Goal: Information Seeking & Learning: Find specific fact

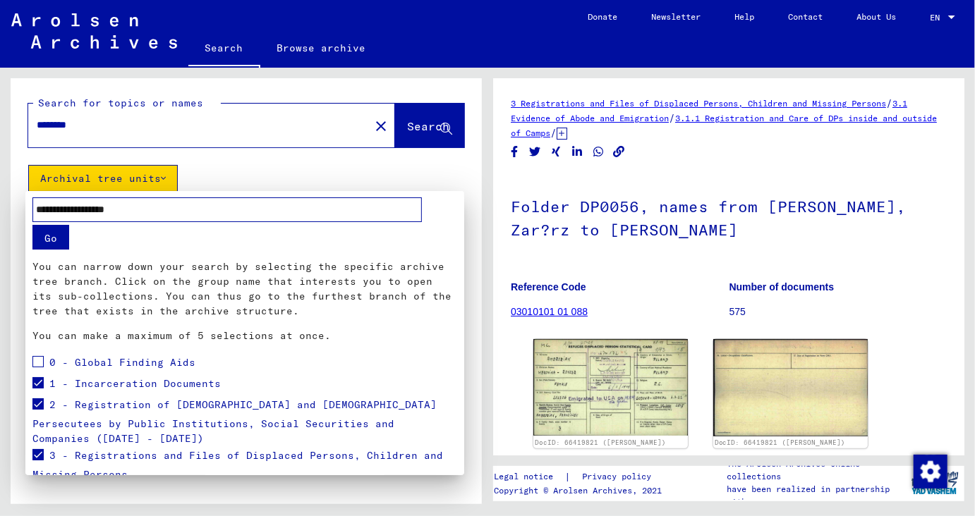
type input "**********"
drag, startPoint x: 466, startPoint y: 330, endPoint x: 468, endPoint y: 367, distance: 36.7
click at [468, 367] on div at bounding box center [487, 258] width 975 height 516
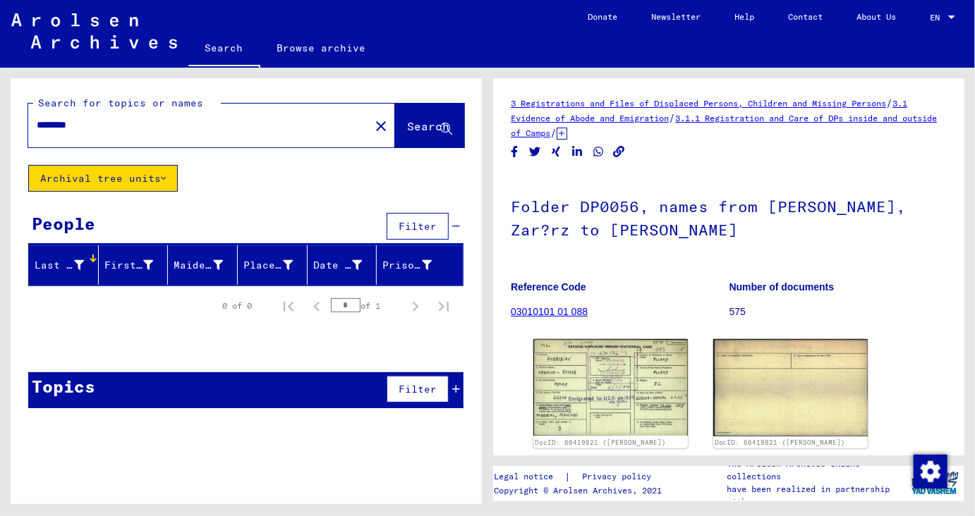
click at [165, 177] on icon at bounding box center [163, 179] width 5 height 10
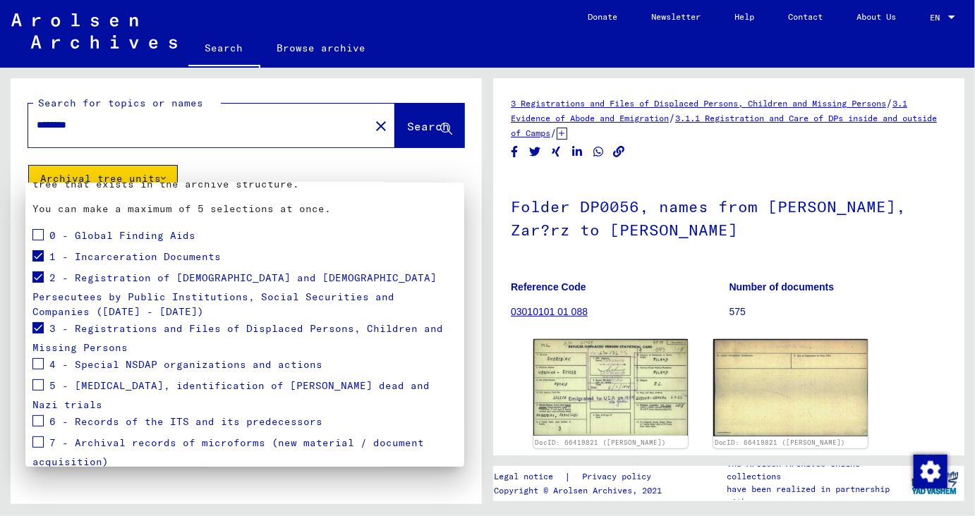
scroll to position [156, 0]
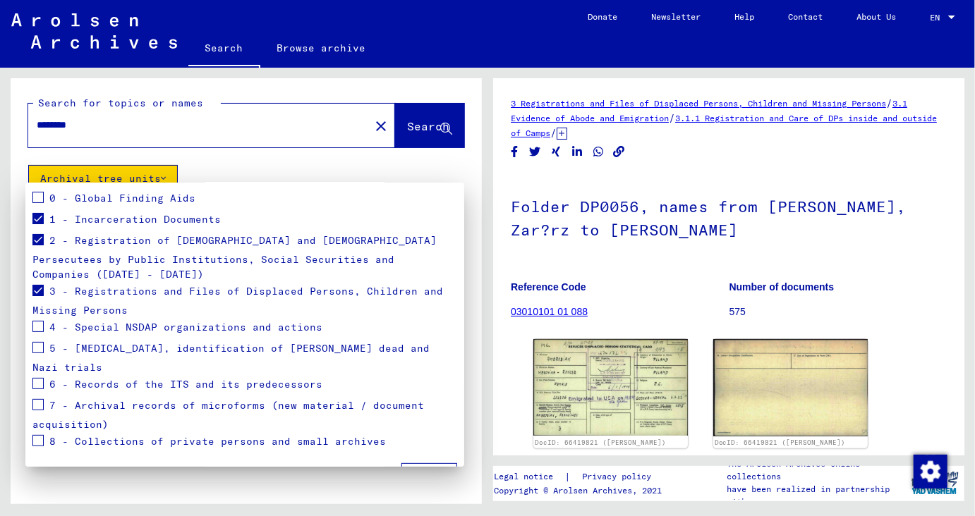
click at [35, 399] on span at bounding box center [37, 404] width 11 height 11
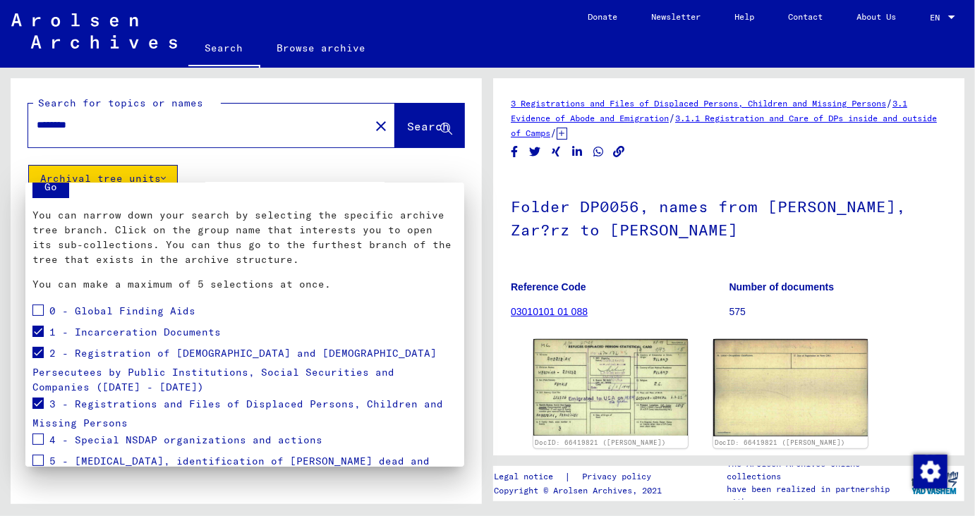
scroll to position [0, 0]
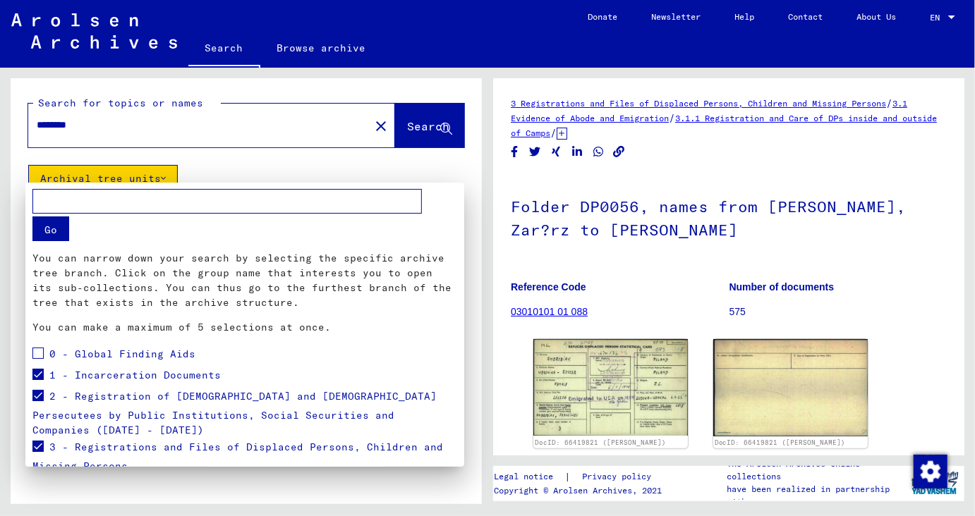
click at [181, 207] on input "text" at bounding box center [226, 201] width 389 height 25
type input "**********"
click at [59, 232] on button "Go" at bounding box center [50, 229] width 37 height 25
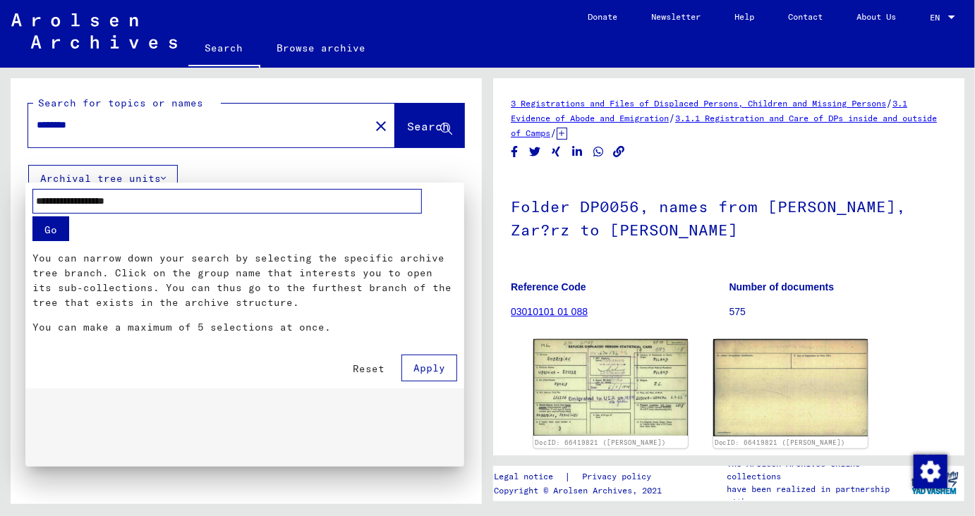
click at [439, 372] on span "Apply" at bounding box center [429, 368] width 32 height 13
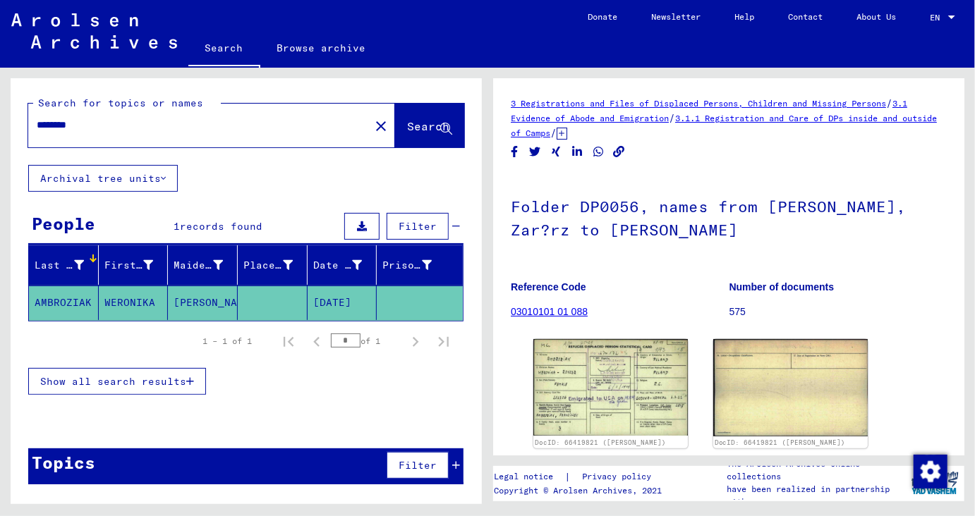
click at [157, 177] on button "Archival tree units" at bounding box center [103, 178] width 150 height 27
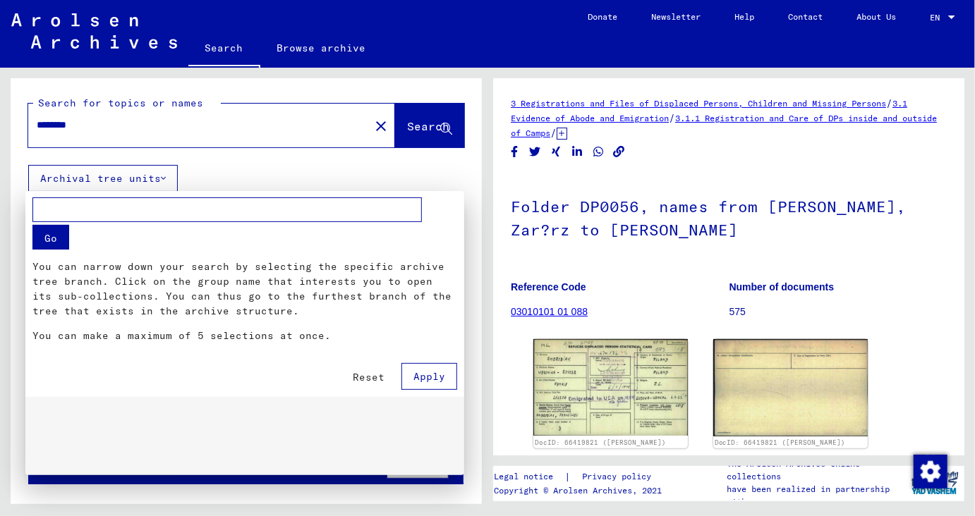
click at [157, 177] on div at bounding box center [487, 258] width 975 height 516
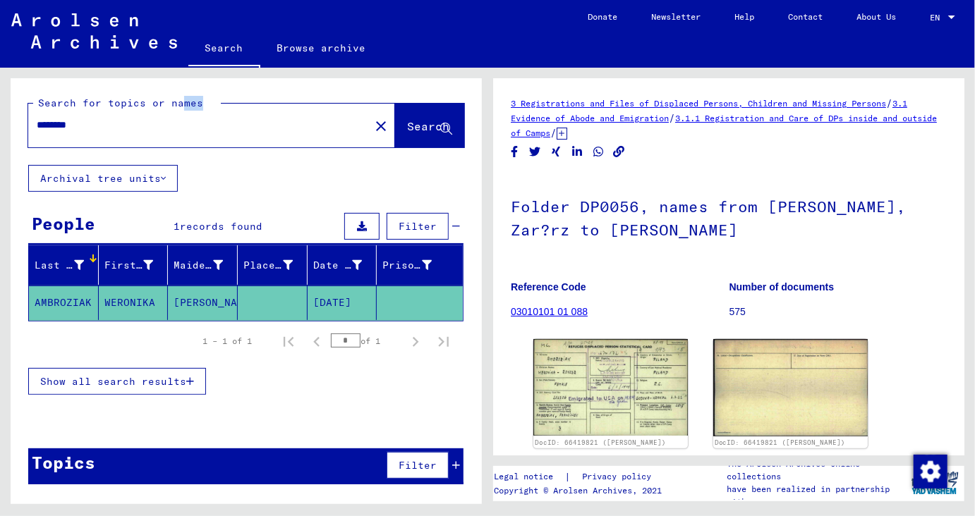
drag, startPoint x: 178, startPoint y: 109, endPoint x: 0, endPoint y: 144, distance: 181.2
click at [11, 144] on div "Search for topics or names ******** close Search Archival tree units People 1 r…" at bounding box center [246, 296] width 471 height 437
click at [195, 122] on input "********" at bounding box center [199, 125] width 324 height 15
drag, startPoint x: 138, startPoint y: 128, endPoint x: 0, endPoint y: 133, distance: 138.3
click at [37, 133] on input "********" at bounding box center [199, 125] width 324 height 15
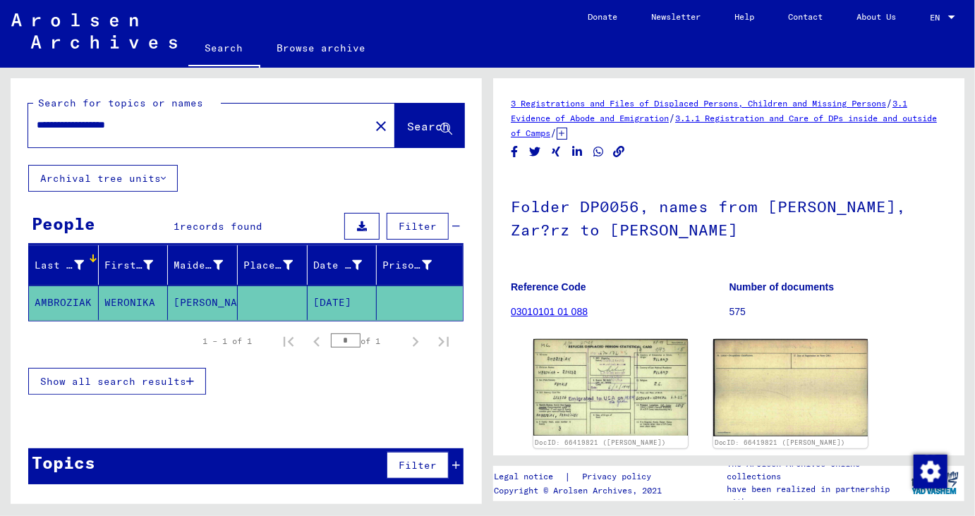
click at [407, 130] on span "Search" at bounding box center [428, 126] width 42 height 14
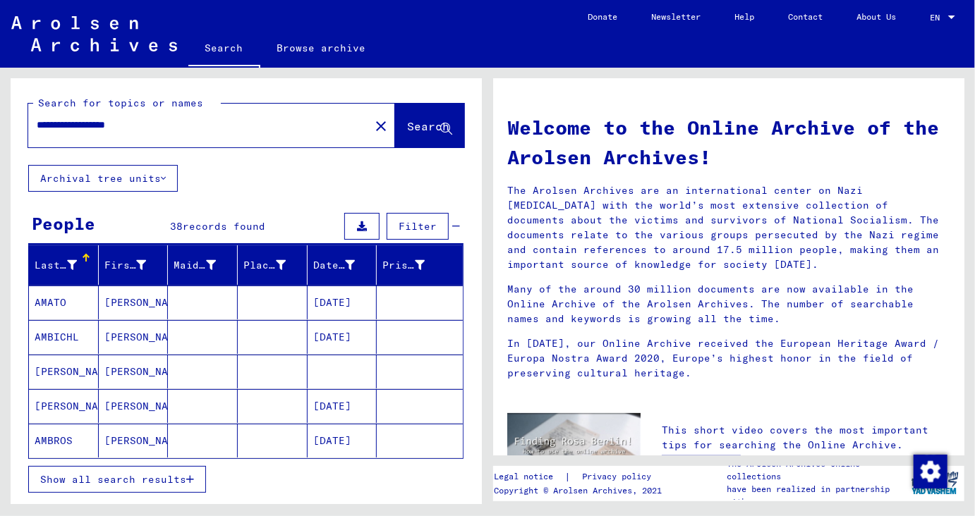
drag, startPoint x: 97, startPoint y: 85, endPoint x: 0, endPoint y: 55, distance: 101.7
click at [37, 118] on input "**********" at bounding box center [195, 125] width 316 height 15
type input "*********"
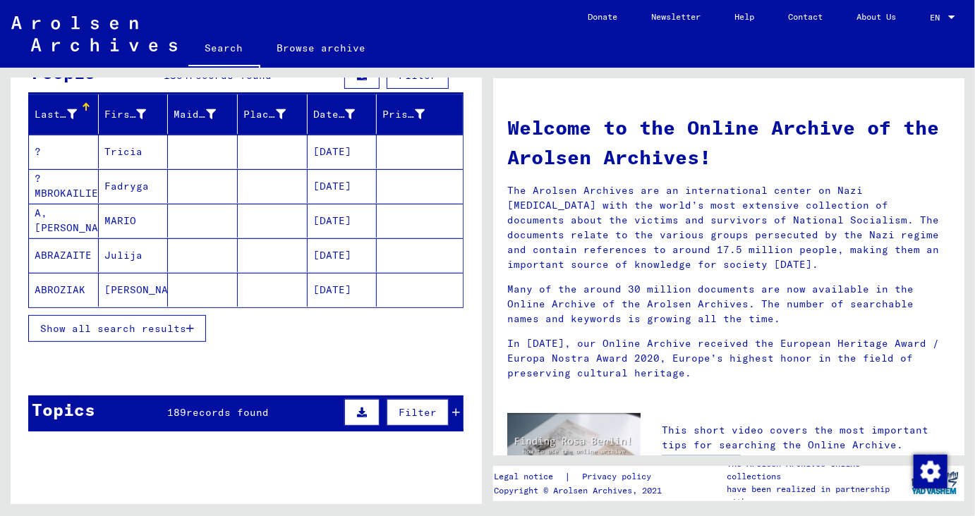
scroll to position [158, 0]
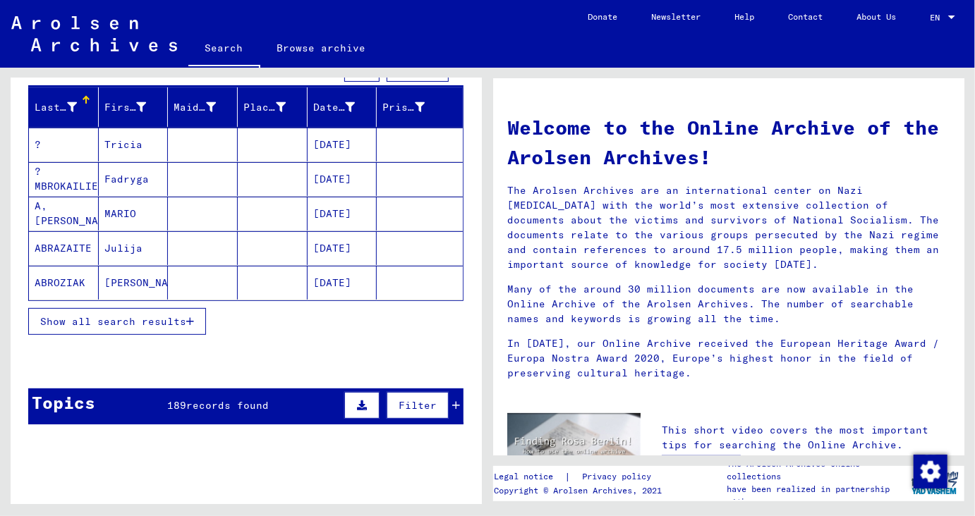
click at [176, 321] on span "Show all search results" at bounding box center [113, 321] width 146 height 13
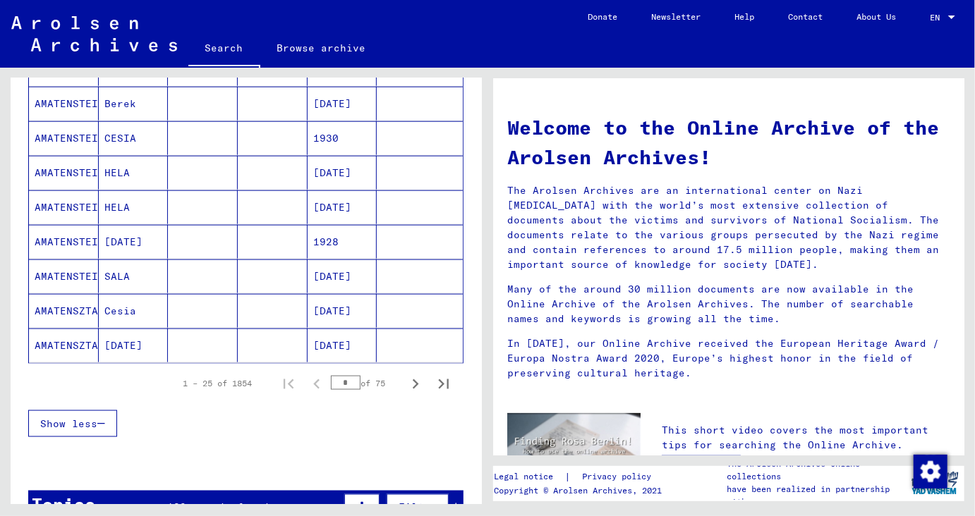
scroll to position [763, 0]
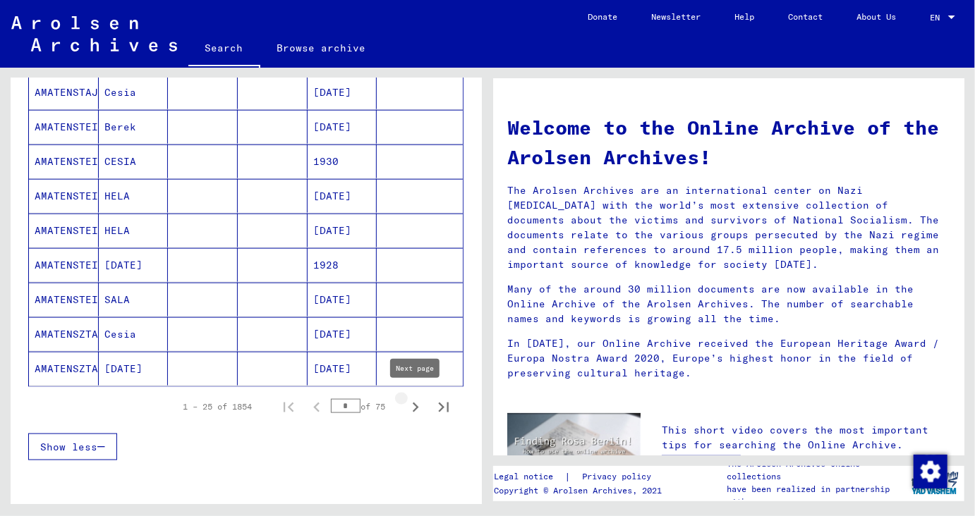
click at [415, 409] on icon "Next page" at bounding box center [416, 408] width 20 height 20
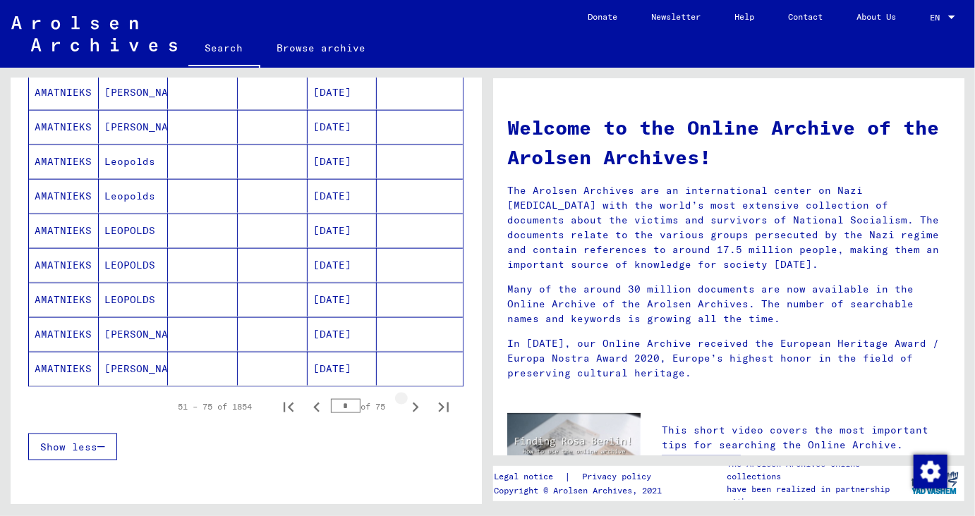
click at [415, 409] on icon "Next page" at bounding box center [416, 408] width 20 height 20
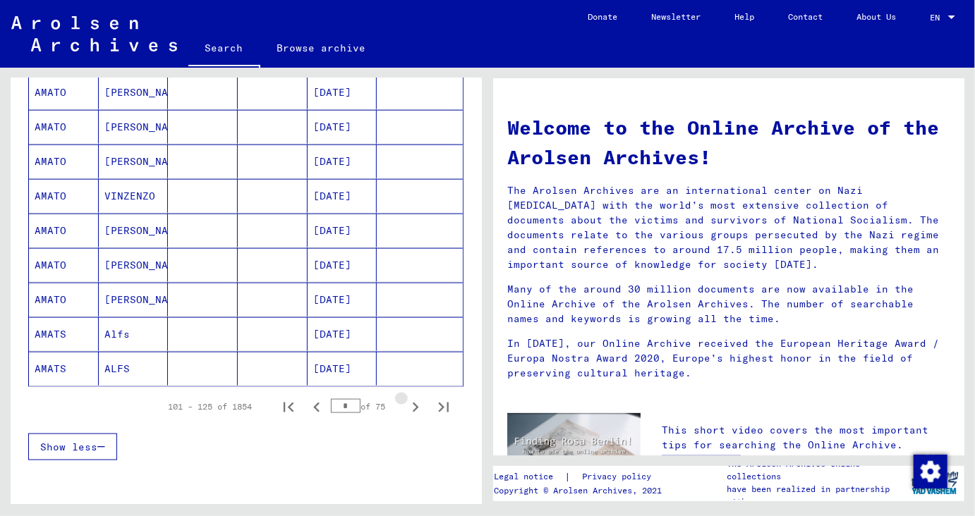
click at [415, 409] on icon "Next page" at bounding box center [416, 408] width 20 height 20
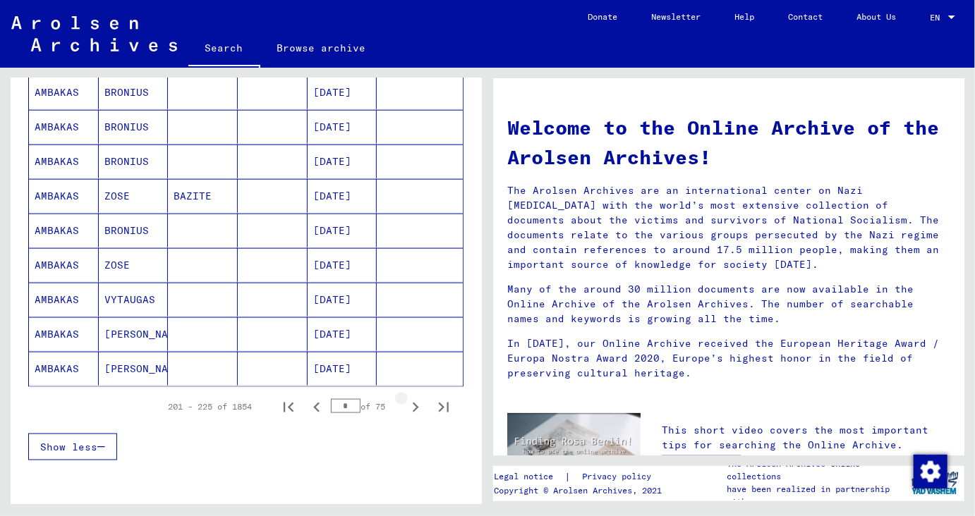
click at [413, 415] on button "Next page" at bounding box center [415, 407] width 28 height 28
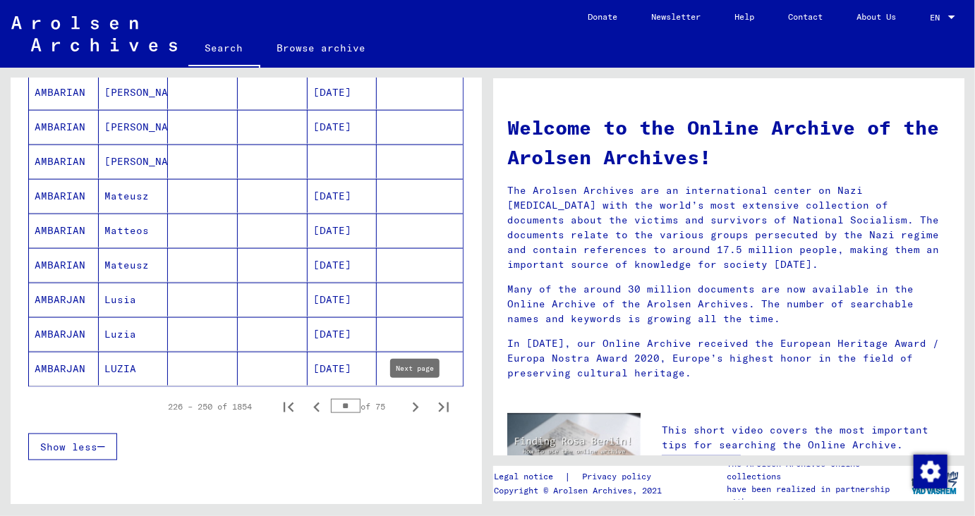
click at [430, 403] on button "Last page" at bounding box center [444, 407] width 28 height 28
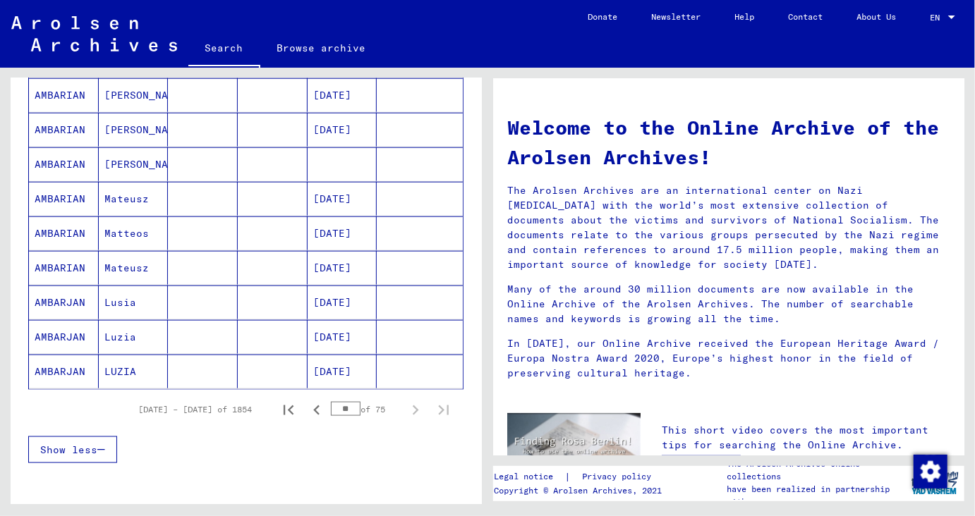
scroll to position [766, 0]
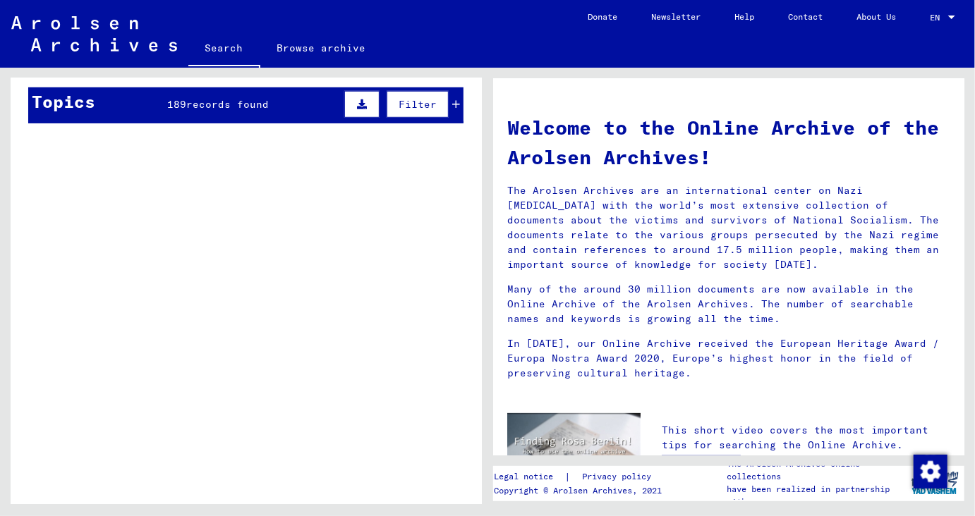
click at [406, 406] on div "Incarceration Documents / Camps and Ghettos / Mauthausen Concentration Camp / I…" at bounding box center [271, 376] width 285 height 64
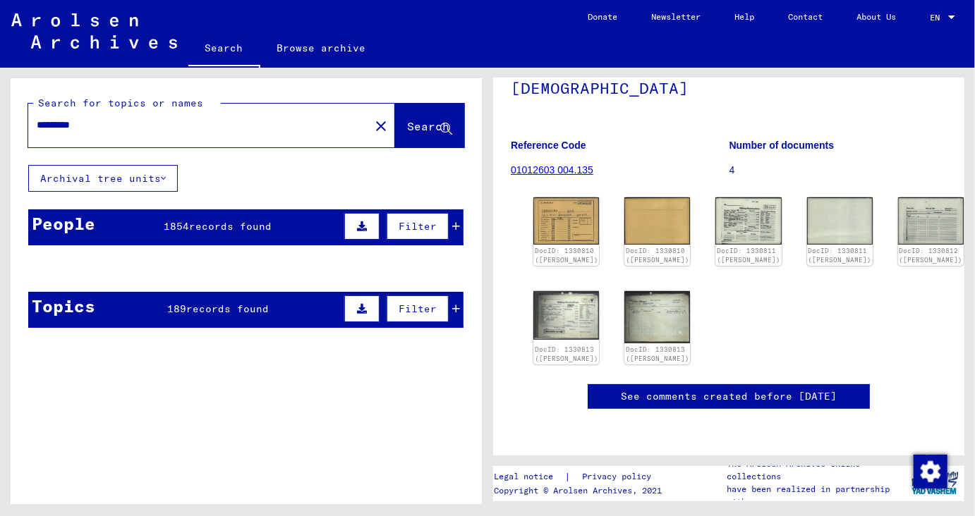
click at [278, 230] on div "People 1854 records found Filter" at bounding box center [245, 227] width 435 height 36
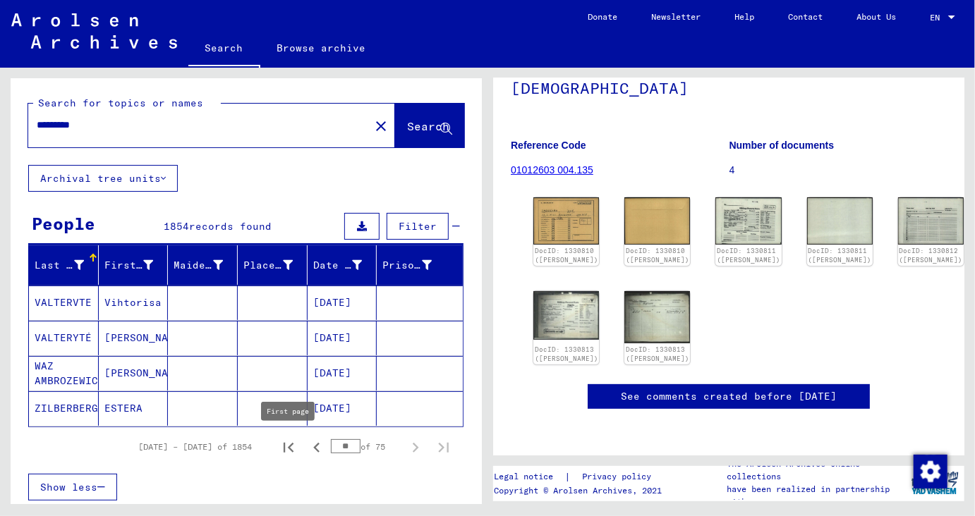
click at [296, 446] on icon "First page" at bounding box center [289, 448] width 20 height 20
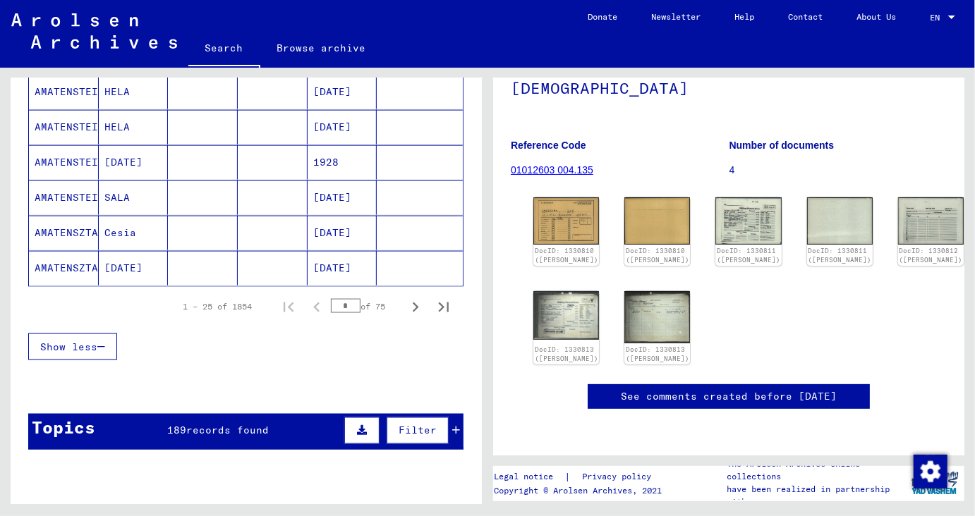
scroll to position [796, 0]
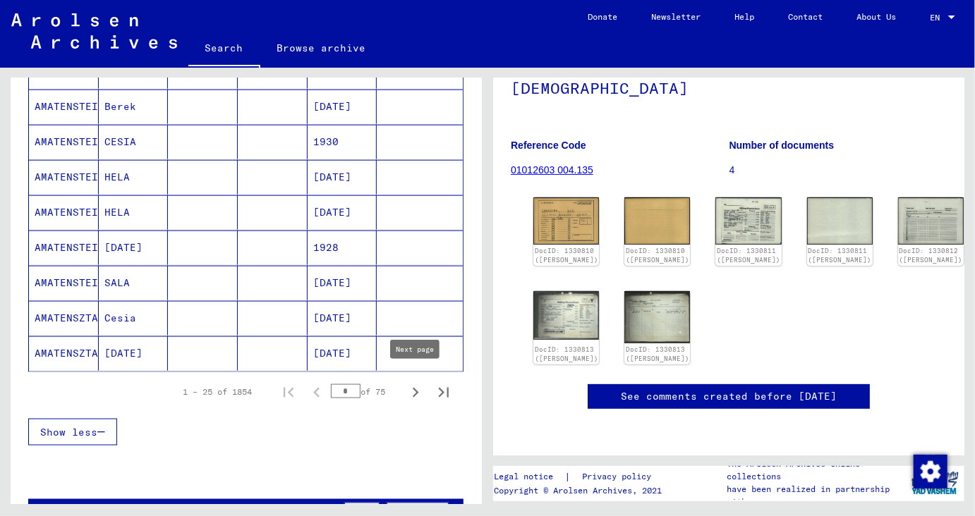
click at [421, 384] on icon "Next page" at bounding box center [416, 393] width 20 height 20
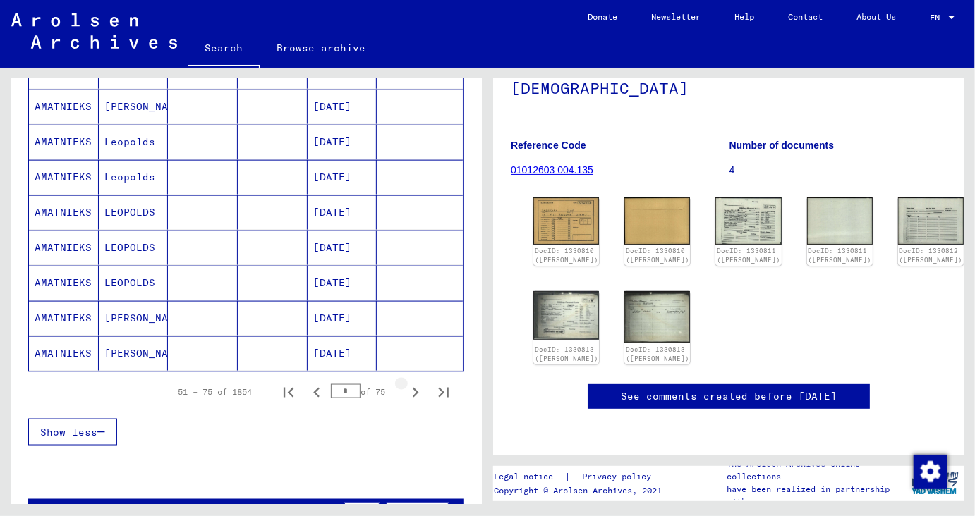
click at [421, 384] on icon "Next page" at bounding box center [416, 393] width 20 height 20
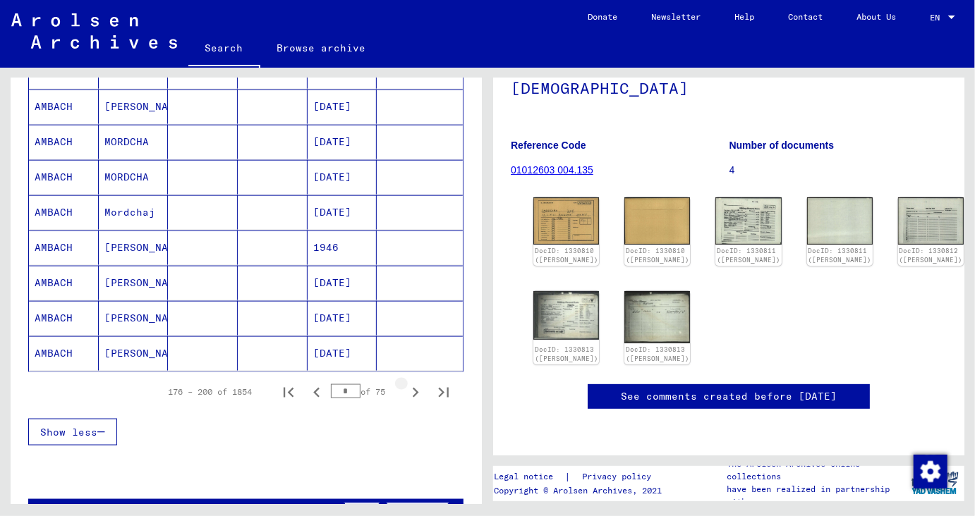
click at [421, 384] on icon "Next page" at bounding box center [416, 393] width 20 height 20
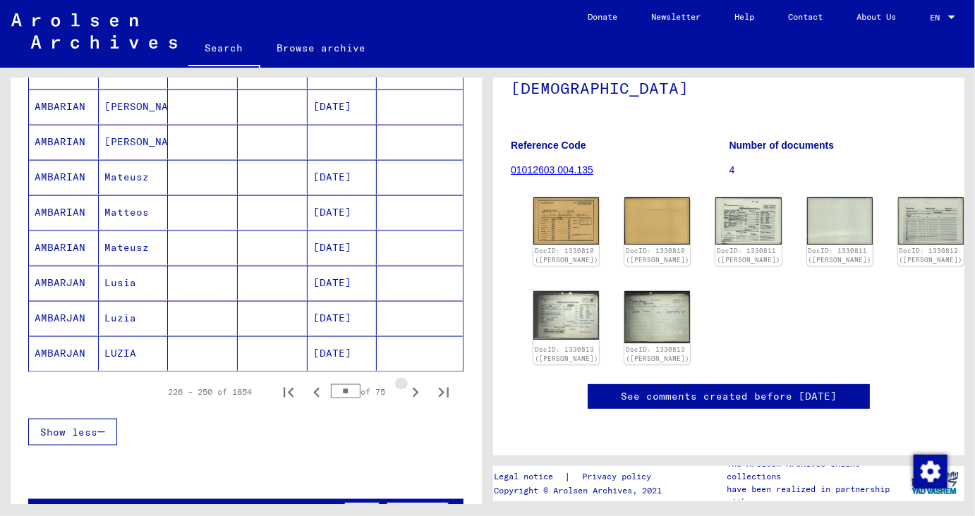
click at [421, 384] on icon "Next page" at bounding box center [416, 393] width 20 height 20
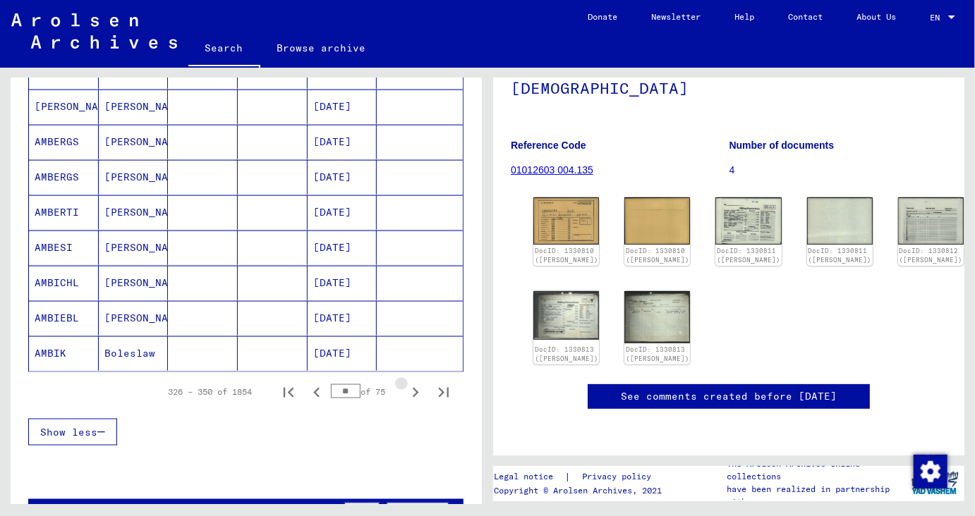
click at [421, 384] on icon "Next page" at bounding box center [416, 393] width 20 height 20
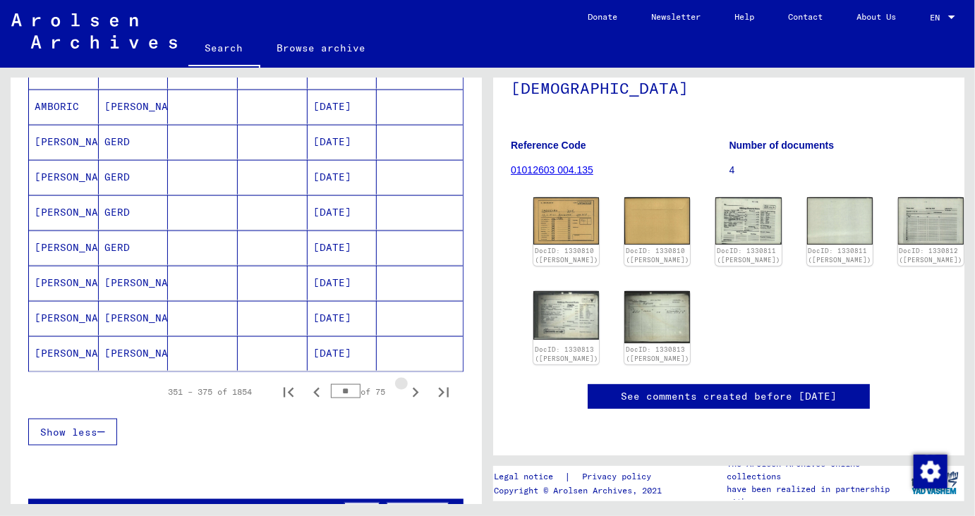
click at [421, 384] on icon "Next page" at bounding box center [416, 393] width 20 height 20
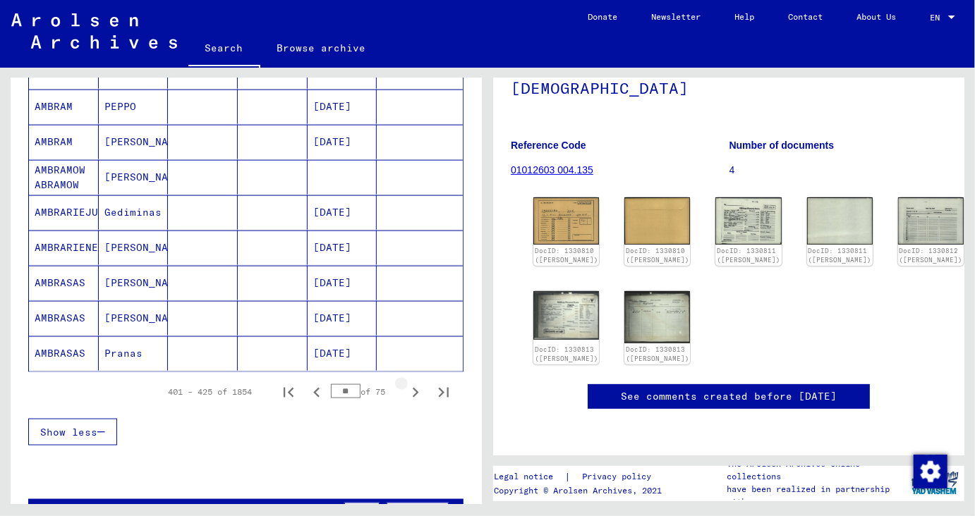
click at [421, 384] on icon "Next page" at bounding box center [416, 393] width 20 height 20
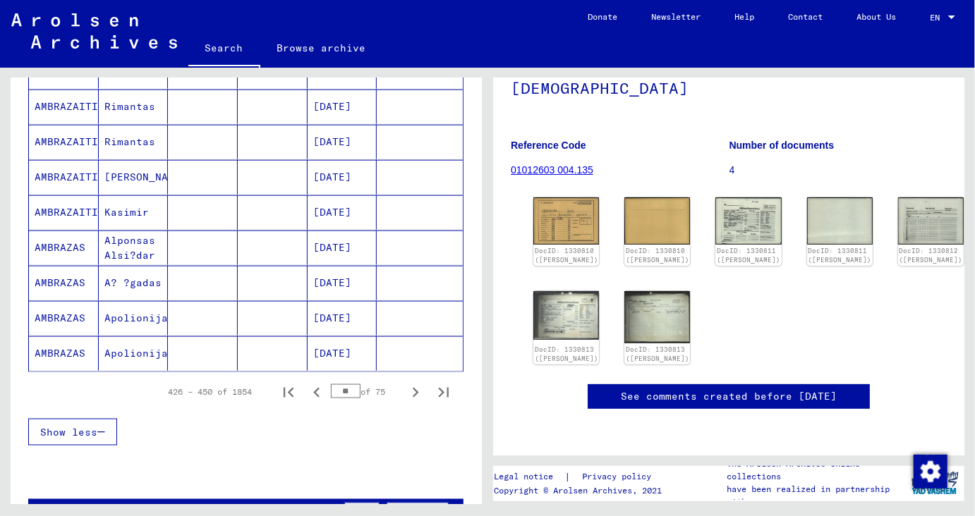
click at [421, 384] on icon "Next page" at bounding box center [416, 393] width 20 height 20
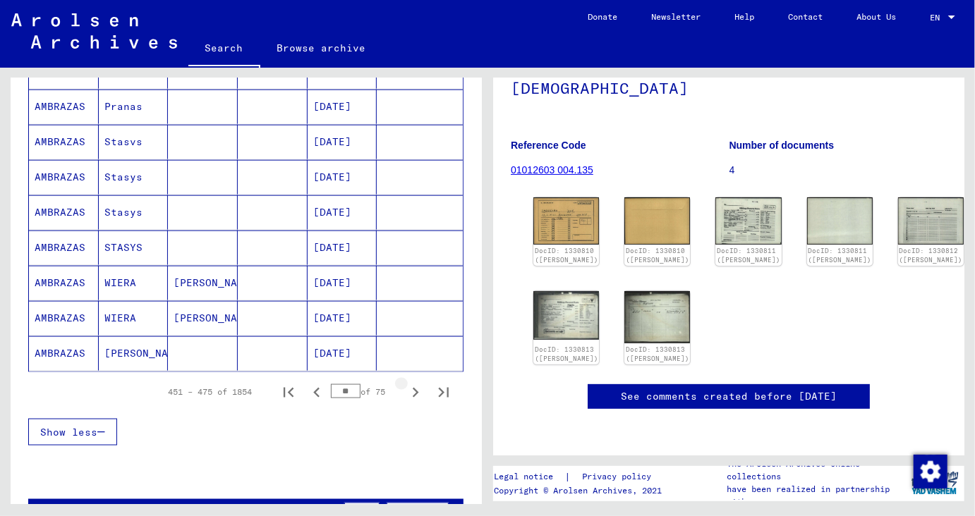
click at [421, 384] on icon "Next page" at bounding box center [416, 393] width 20 height 20
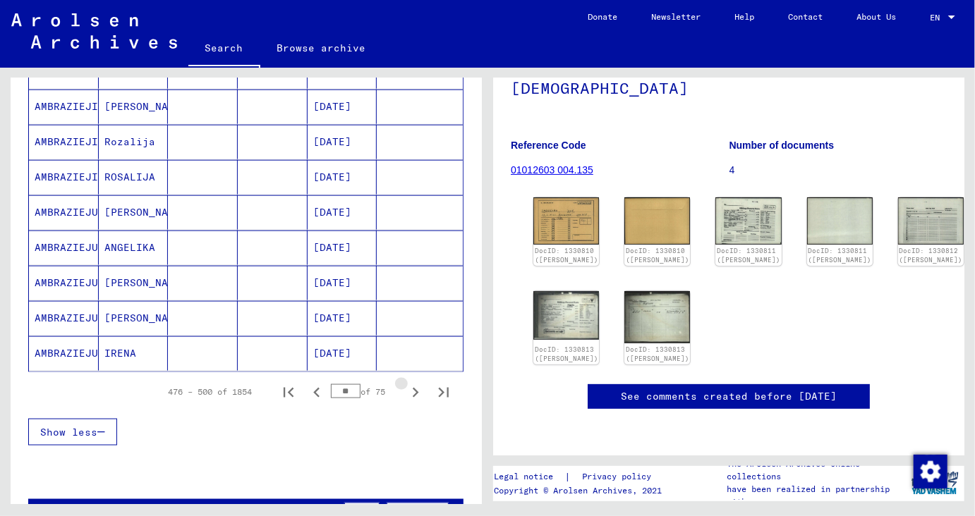
click at [421, 384] on icon "Next page" at bounding box center [416, 393] width 20 height 20
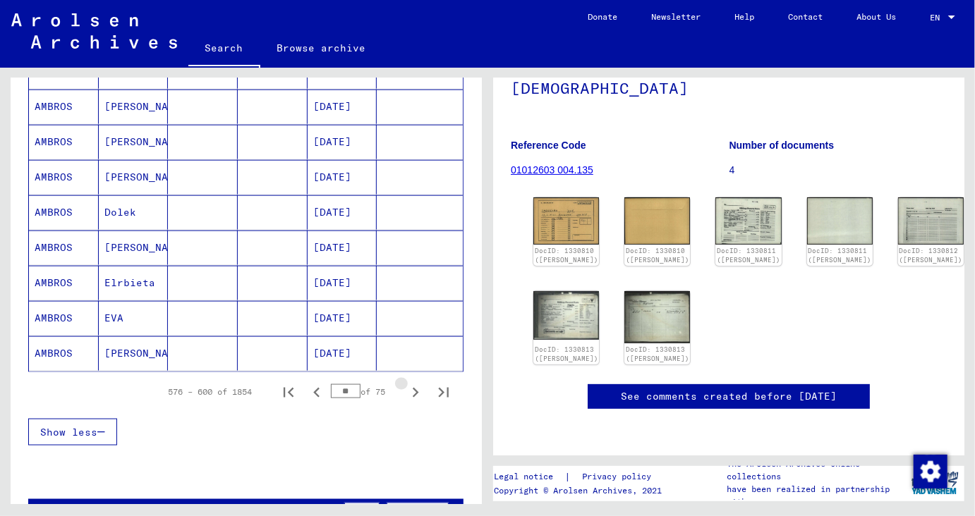
click at [421, 384] on icon "Next page" at bounding box center [416, 393] width 20 height 20
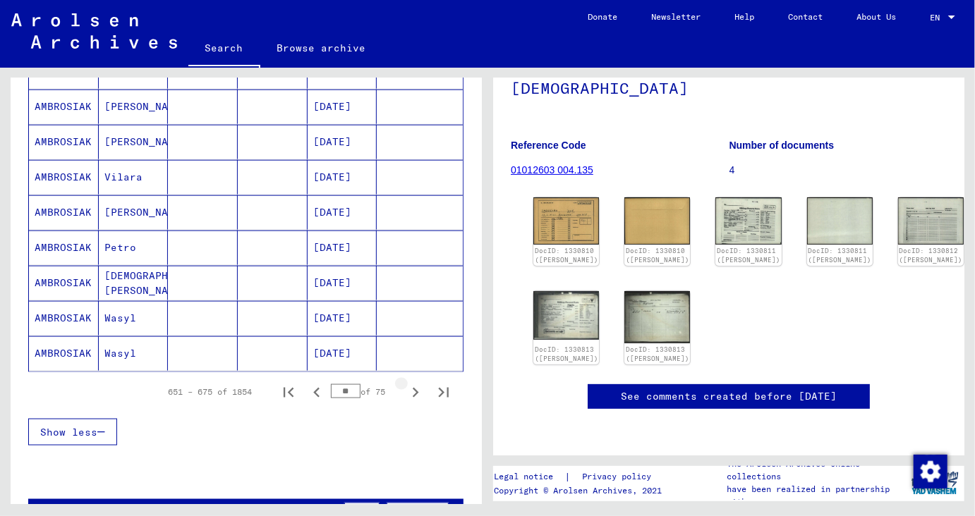
click at [421, 384] on icon "Next page" at bounding box center [416, 393] width 20 height 20
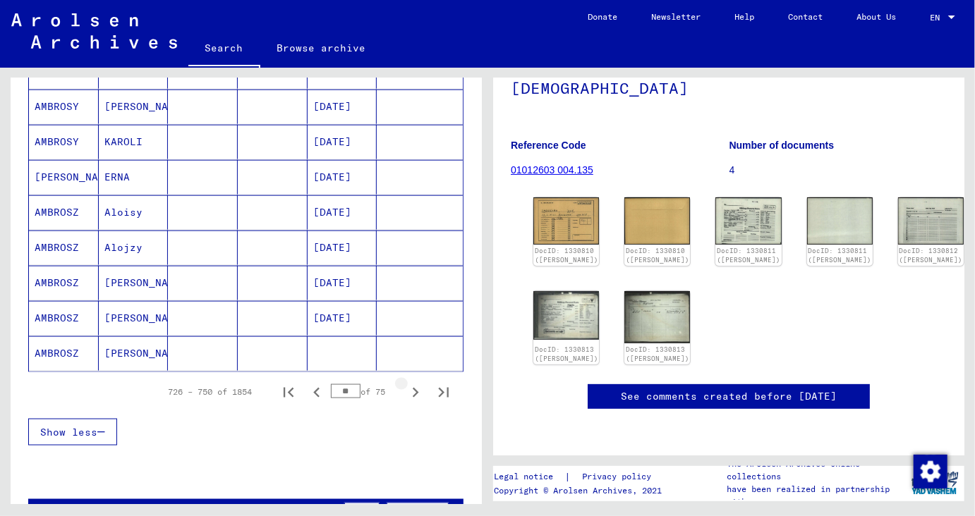
click at [421, 384] on icon "Next page" at bounding box center [416, 393] width 20 height 20
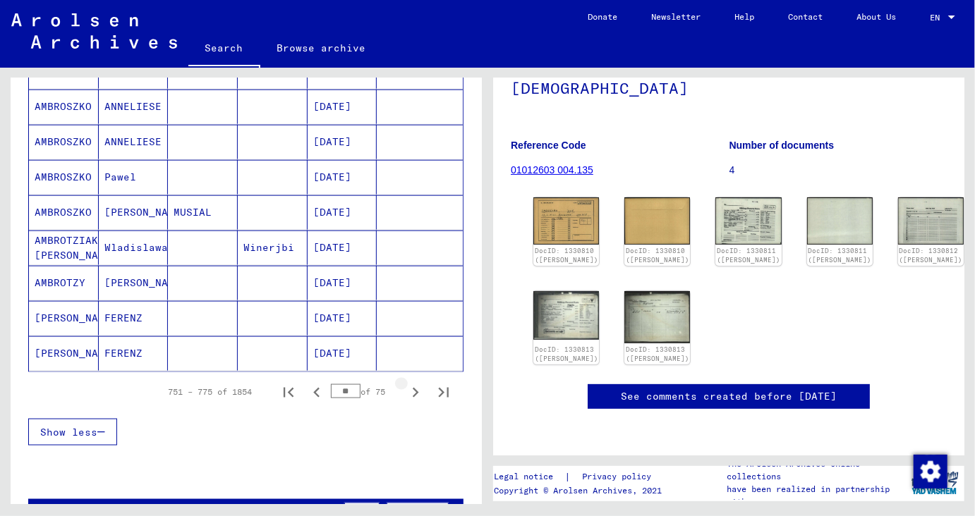
click at [421, 384] on icon "Next page" at bounding box center [416, 393] width 20 height 20
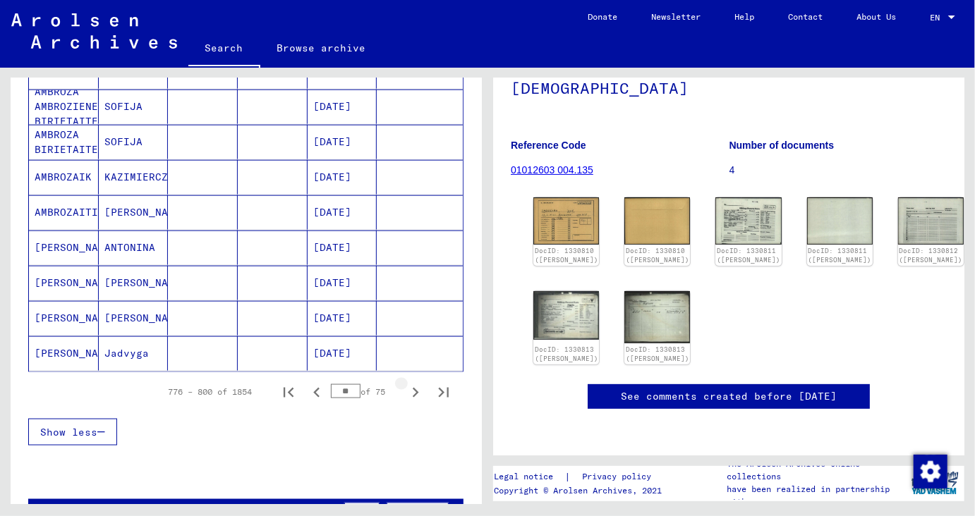
click at [421, 384] on icon "Next page" at bounding box center [416, 393] width 20 height 20
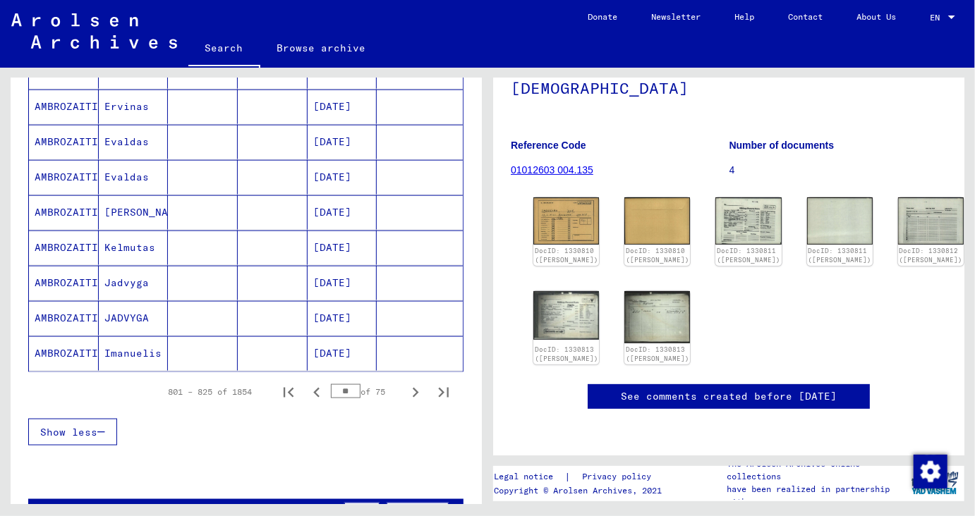
click at [421, 384] on icon "Next page" at bounding box center [416, 393] width 20 height 20
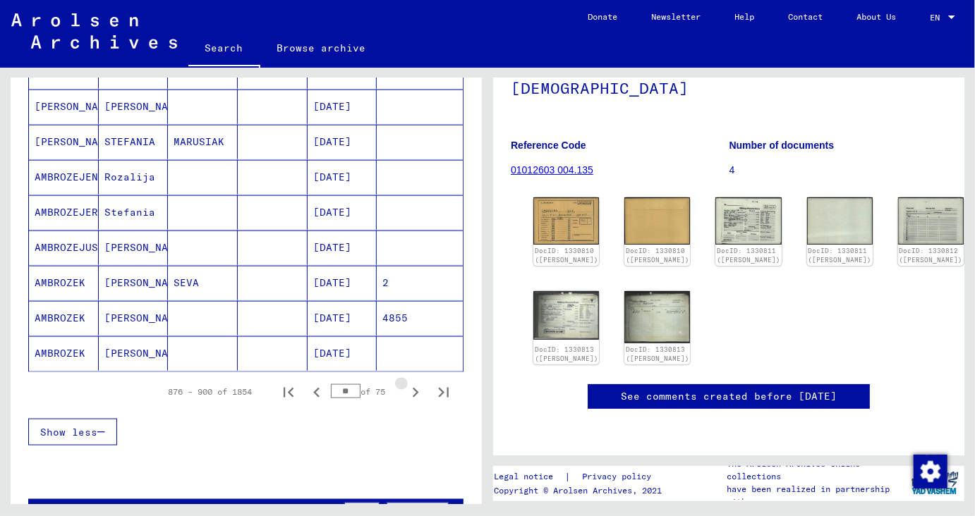
click at [421, 384] on icon "Next page" at bounding box center [416, 393] width 20 height 20
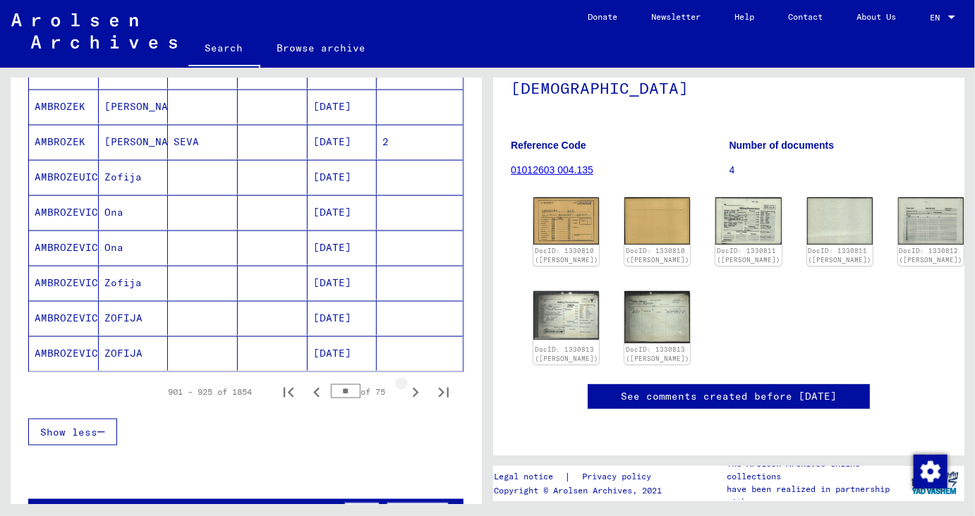
click at [421, 384] on icon "Next page" at bounding box center [416, 393] width 20 height 20
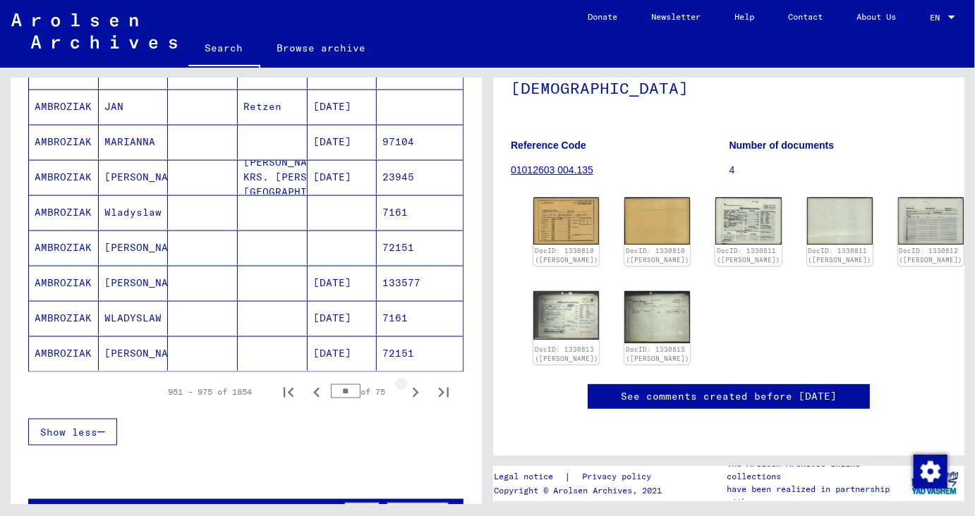
click at [421, 384] on icon "Next page" at bounding box center [416, 393] width 20 height 20
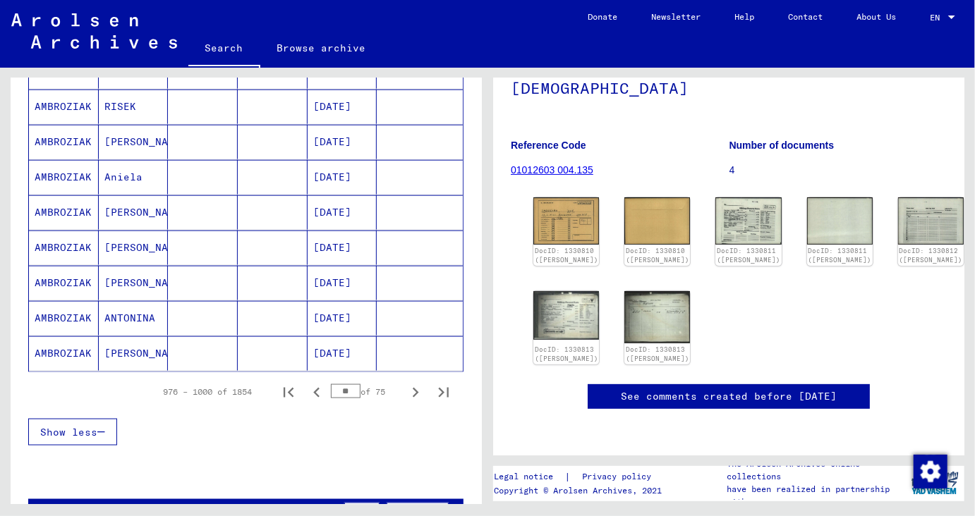
click at [421, 384] on icon "Next page" at bounding box center [416, 393] width 20 height 20
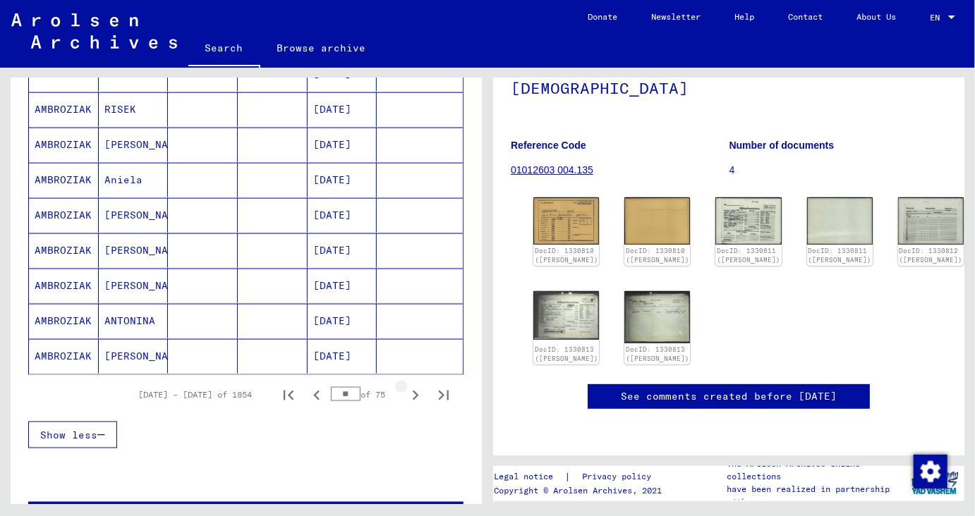
scroll to position [799, 0]
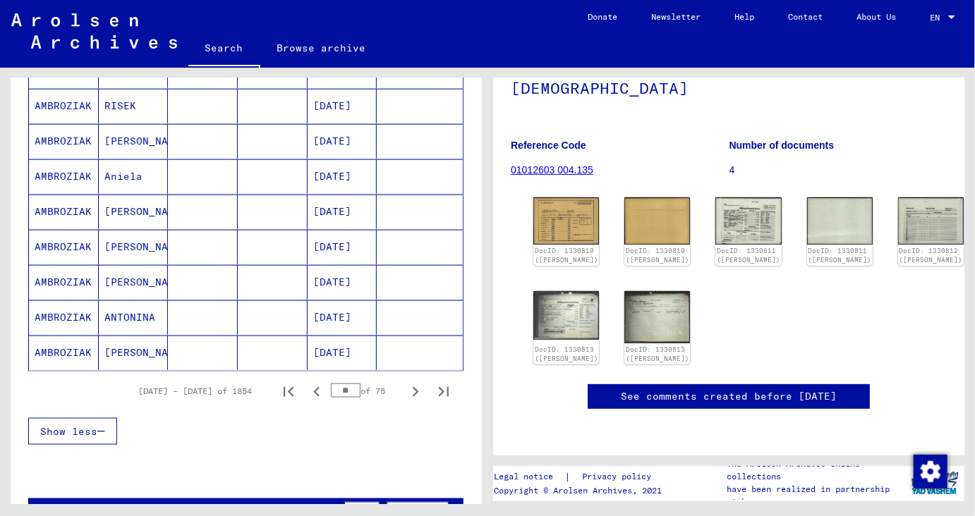
click at [411, 384] on icon "Next page" at bounding box center [416, 392] width 20 height 20
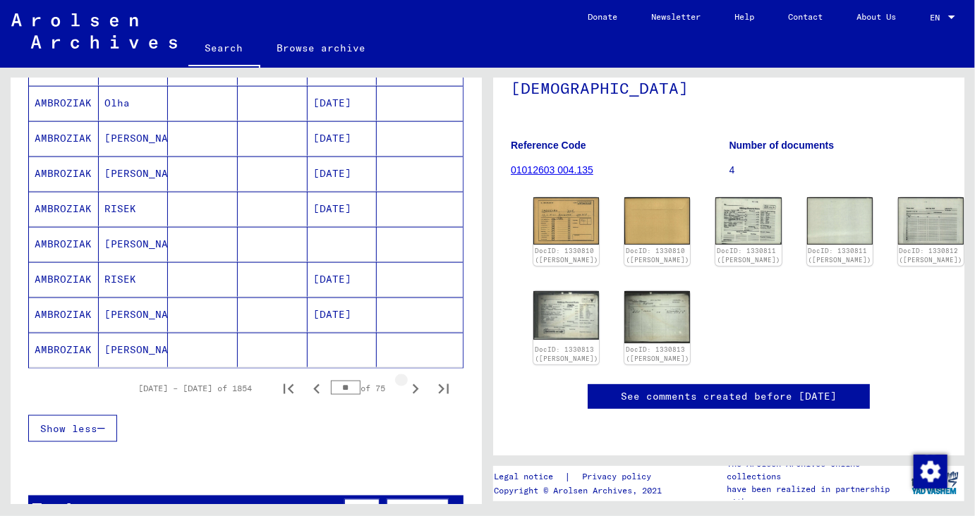
scroll to position [796, 0]
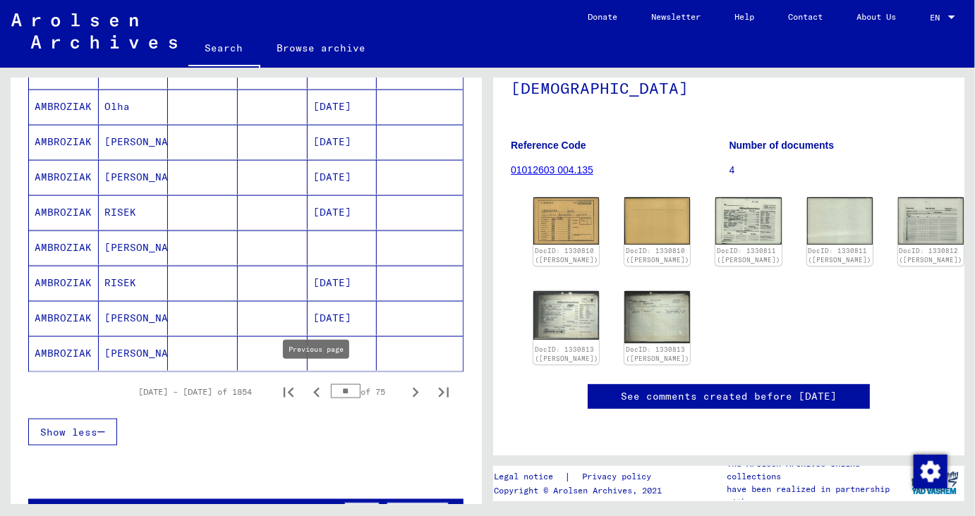
click at [315, 383] on icon "Previous page" at bounding box center [317, 393] width 20 height 20
type input "**"
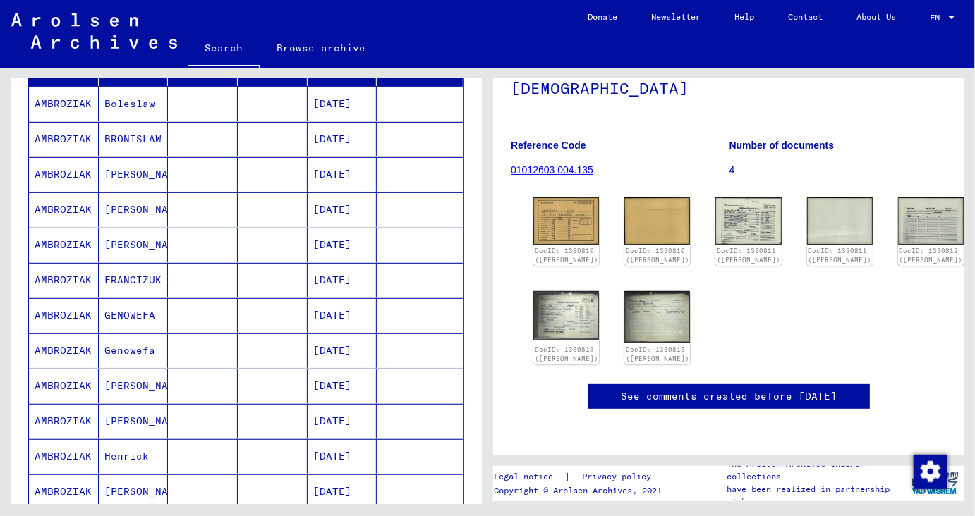
scroll to position [197, 0]
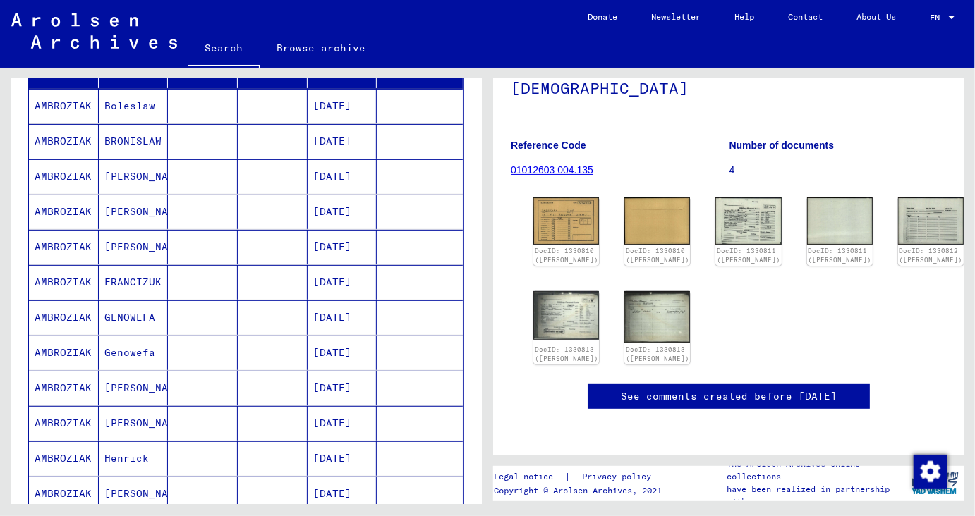
click at [72, 246] on mat-cell "AMBROZIAK" at bounding box center [64, 247] width 70 height 35
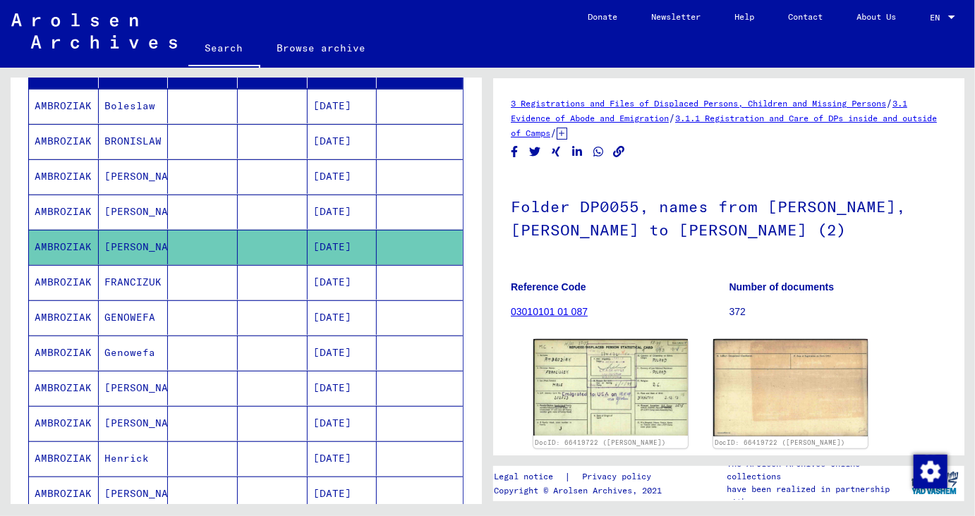
click at [132, 245] on mat-cell "[PERSON_NAME]" at bounding box center [134, 247] width 70 height 35
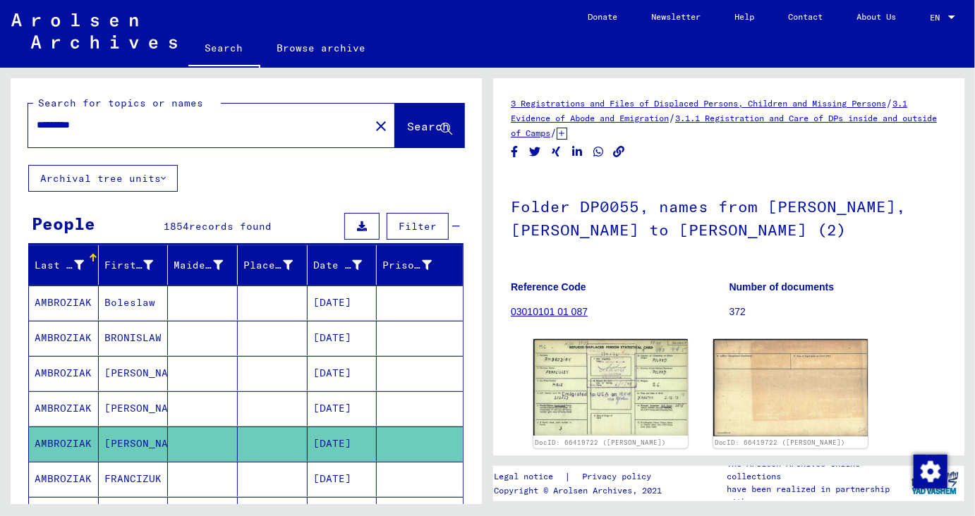
click at [116, 133] on input "*********" at bounding box center [199, 125] width 324 height 15
type input "**********"
click at [425, 135] on button "Search" at bounding box center [429, 126] width 69 height 44
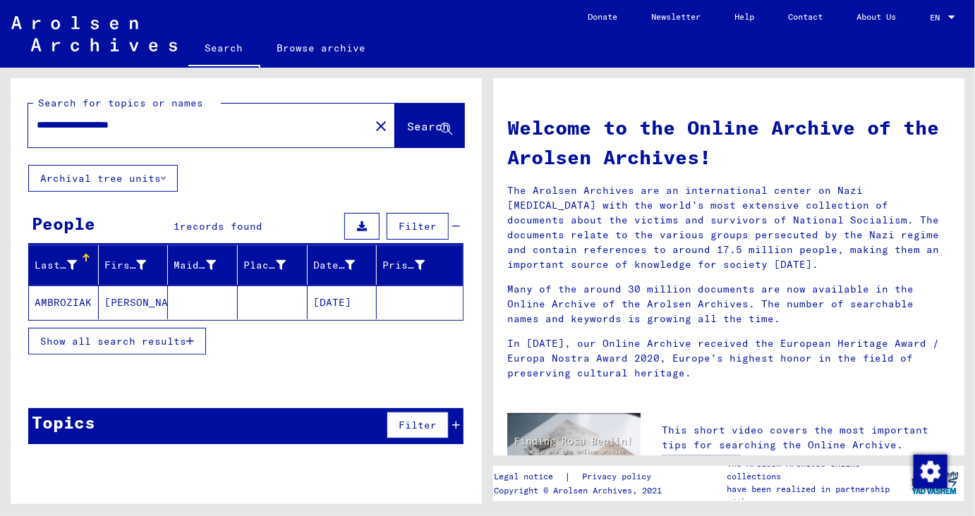
click at [124, 308] on mat-cell "[PERSON_NAME]" at bounding box center [134, 303] width 70 height 34
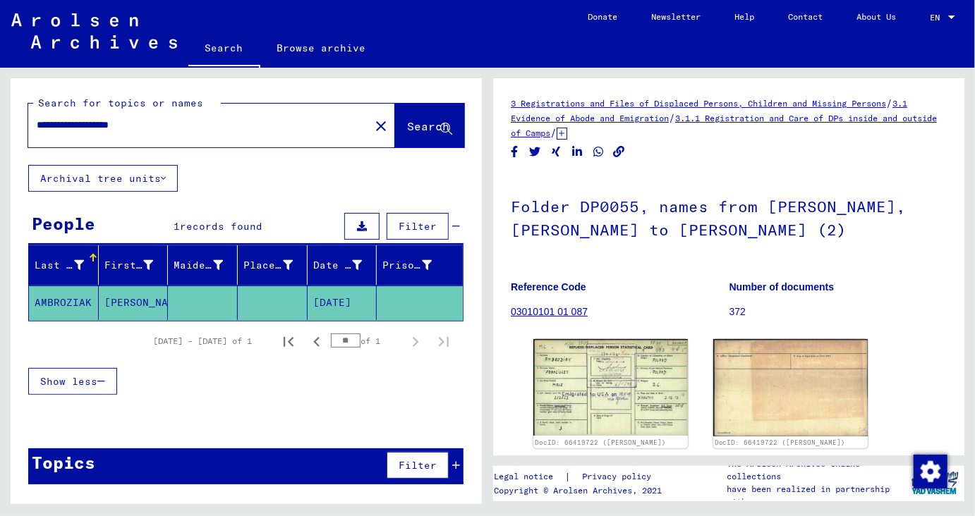
click at [214, 226] on span "records found" at bounding box center [221, 226] width 83 height 13
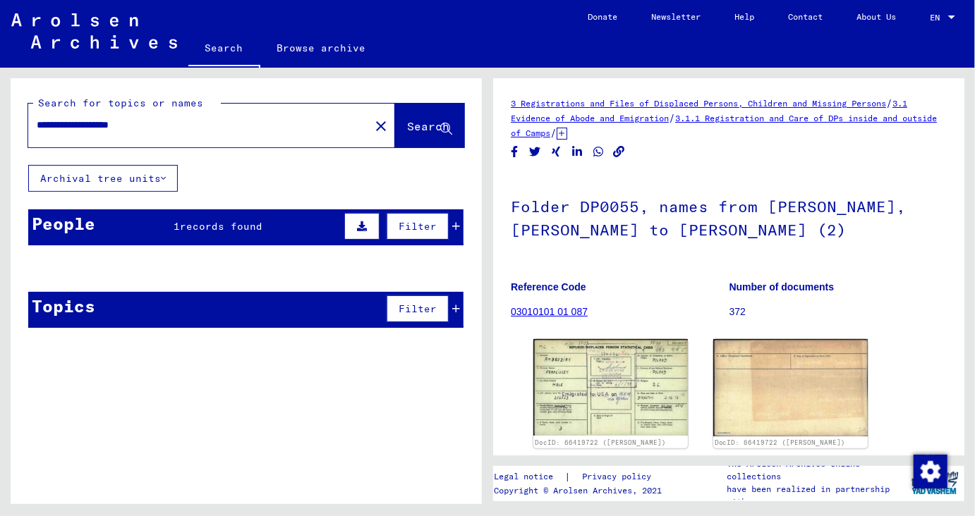
click at [214, 226] on span "records found" at bounding box center [221, 226] width 83 height 13
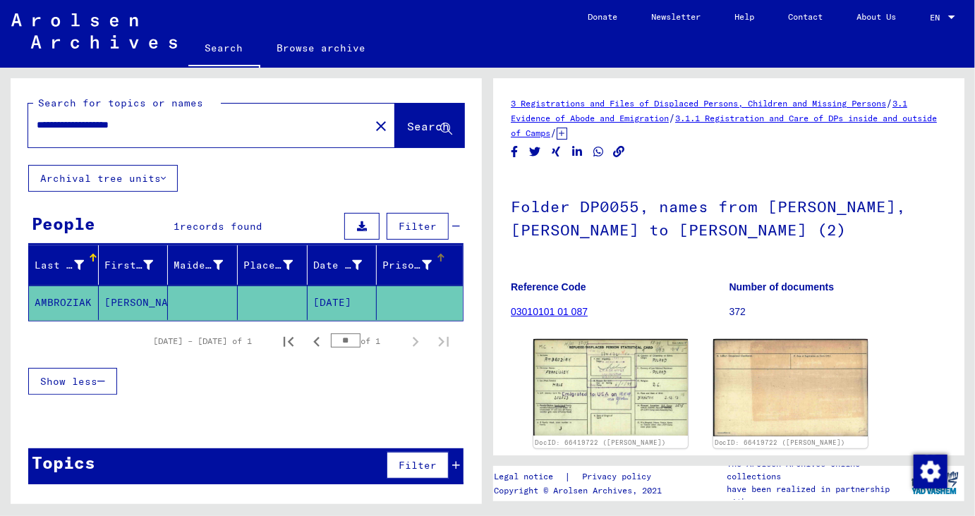
click at [393, 262] on div "Prisoner #" at bounding box center [406, 265] width 49 height 15
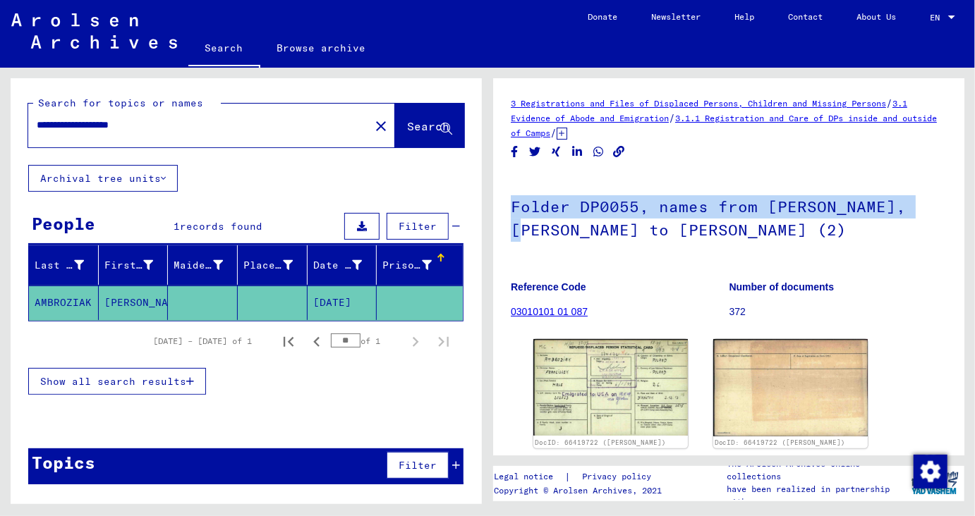
drag, startPoint x: 955, startPoint y: 169, endPoint x: 975, endPoint y: 208, distance: 43.5
click at [964, 208] on div "3 Registrations and Files of Displaced Persons, Children and Missing Persons / …" at bounding box center [728, 266] width 471 height 377
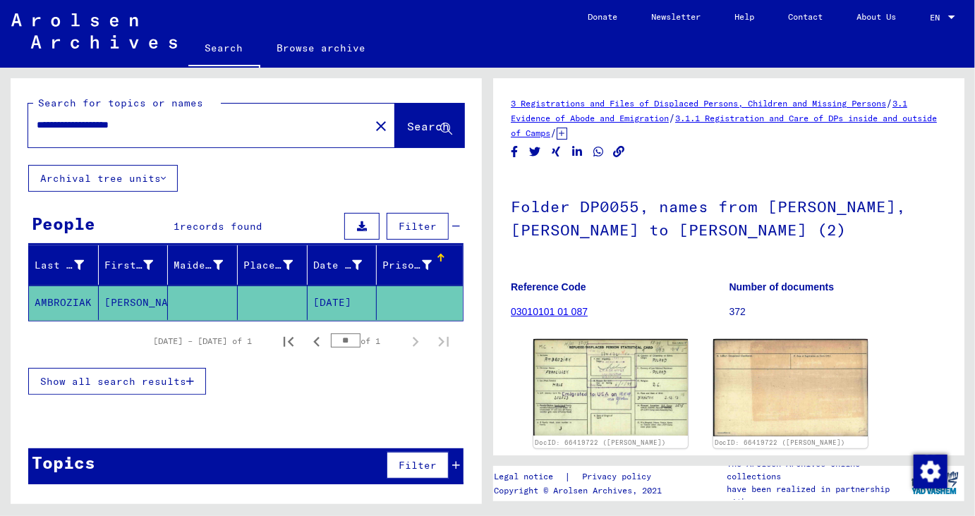
click at [928, 257] on h1 "Folder DP0055, names from [PERSON_NAME], [PERSON_NAME] to [PERSON_NAME] (2)" at bounding box center [729, 216] width 436 height 85
click at [537, 309] on link "03010101 01 087" at bounding box center [549, 311] width 77 height 11
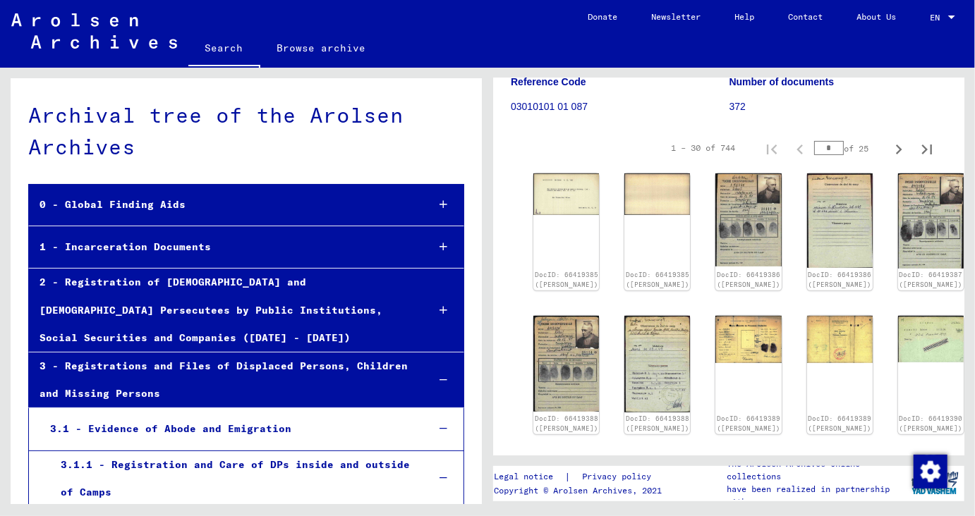
scroll to position [336, 0]
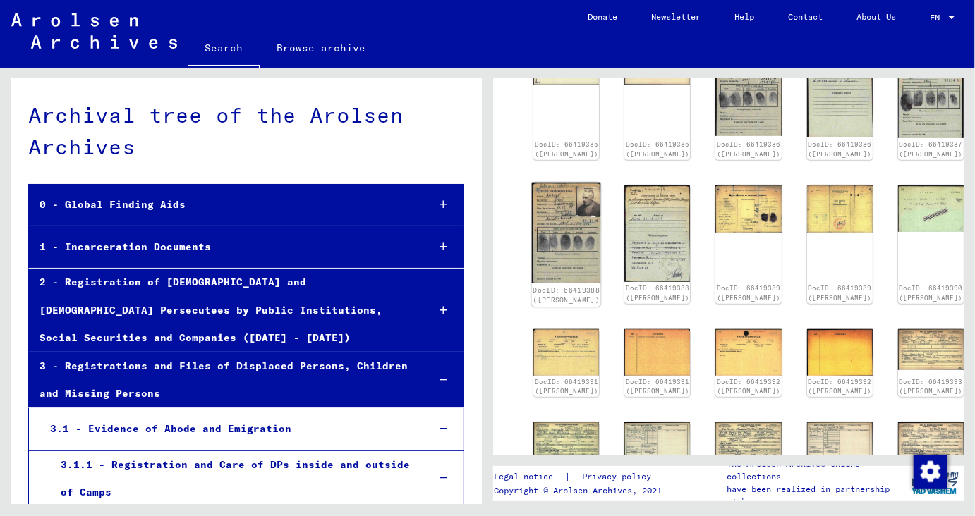
click at [549, 209] on img at bounding box center [566, 233] width 69 height 101
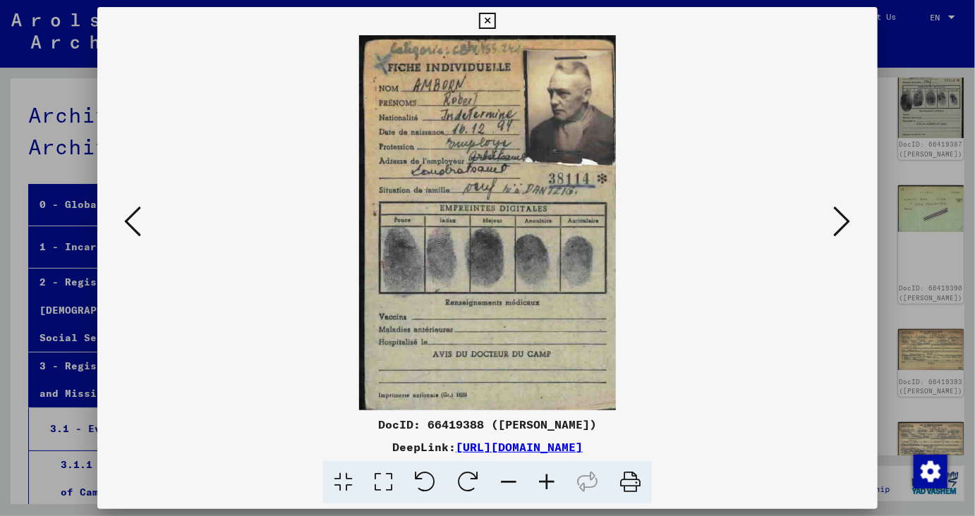
click at [495, 20] on icon at bounding box center [487, 21] width 16 height 17
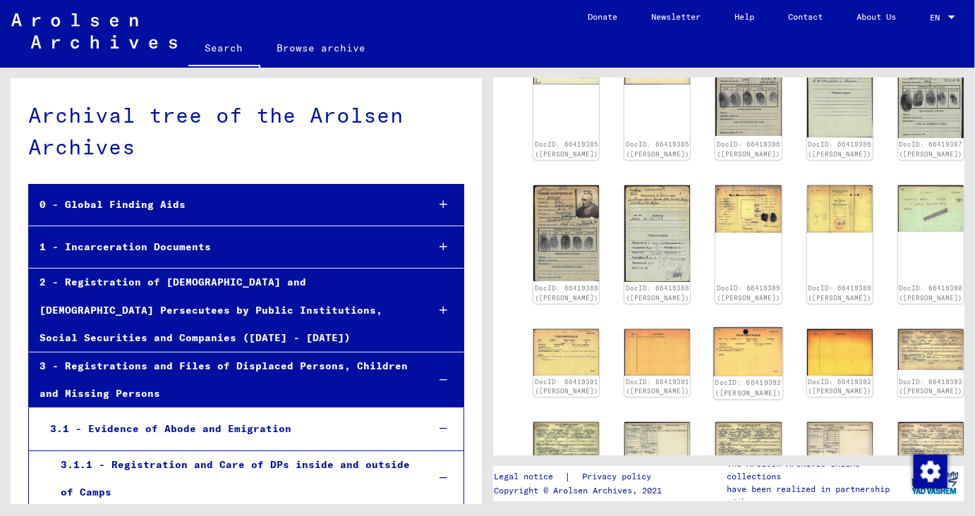
click at [714, 327] on img at bounding box center [748, 351] width 69 height 49
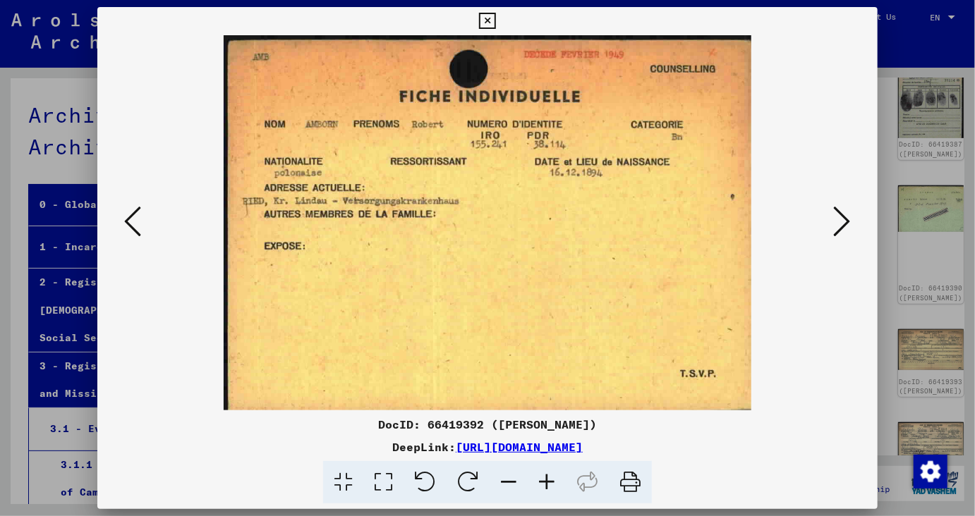
click at [495, 19] on icon at bounding box center [487, 21] width 16 height 17
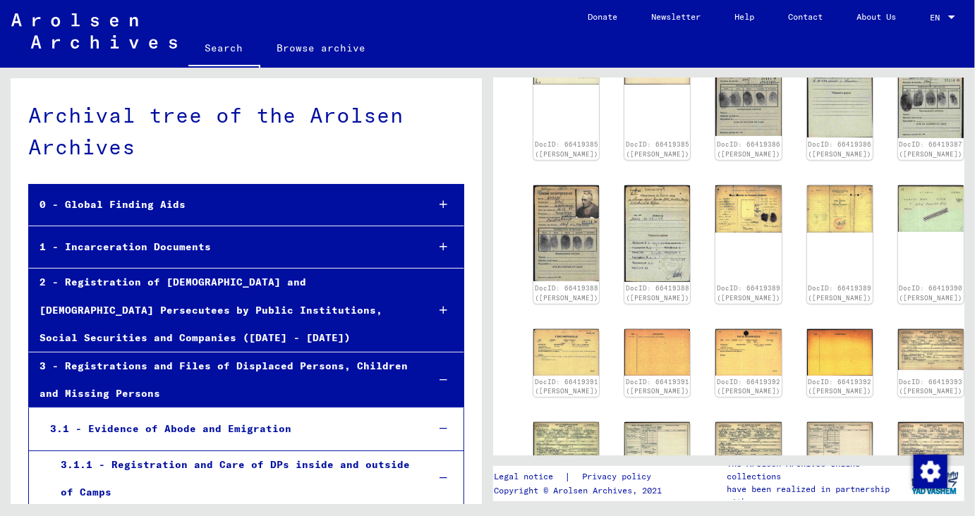
click at [965, 226] on div "3 Registrations and Files of Displaced Persons, Children and Missing Persons / …" at bounding box center [731, 286] width 487 height 437
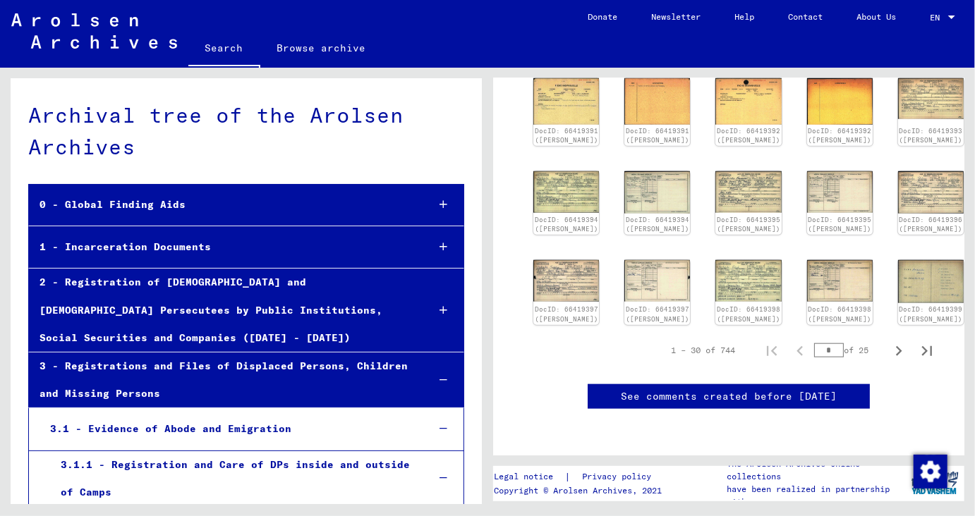
scroll to position [659, 0]
click at [714, 259] on img at bounding box center [748, 281] width 69 height 44
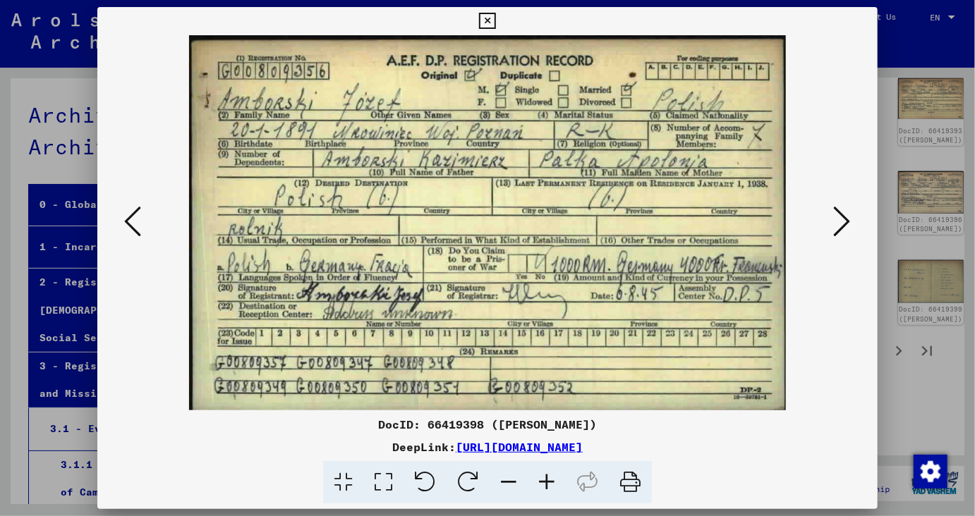
click at [495, 20] on icon at bounding box center [487, 21] width 16 height 17
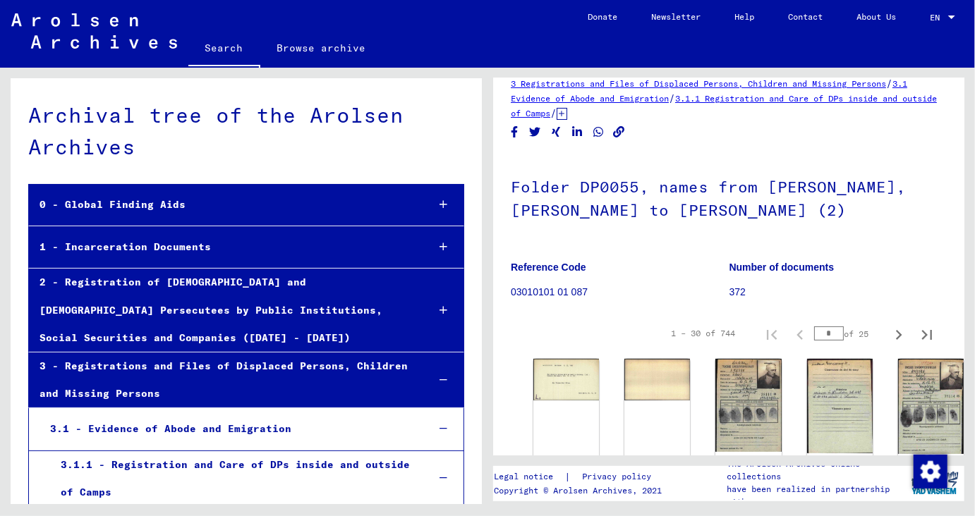
scroll to position [0, 0]
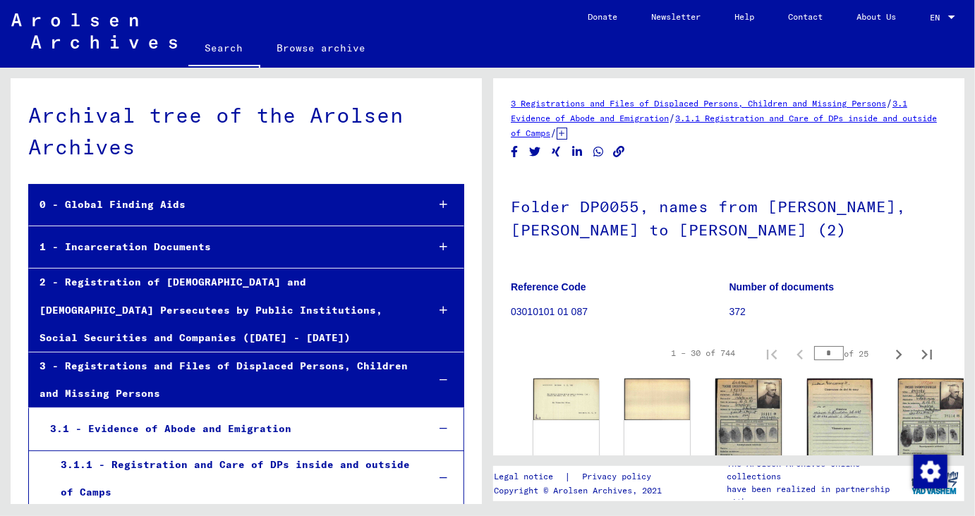
click at [223, 37] on link "Search" at bounding box center [224, 49] width 72 height 37
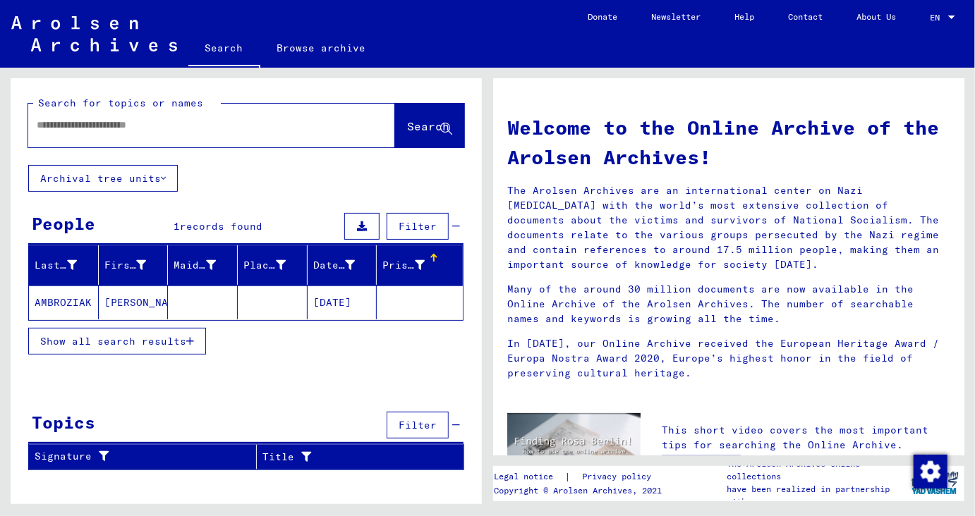
click at [221, 121] on input "text" at bounding box center [195, 125] width 316 height 15
type input "*********"
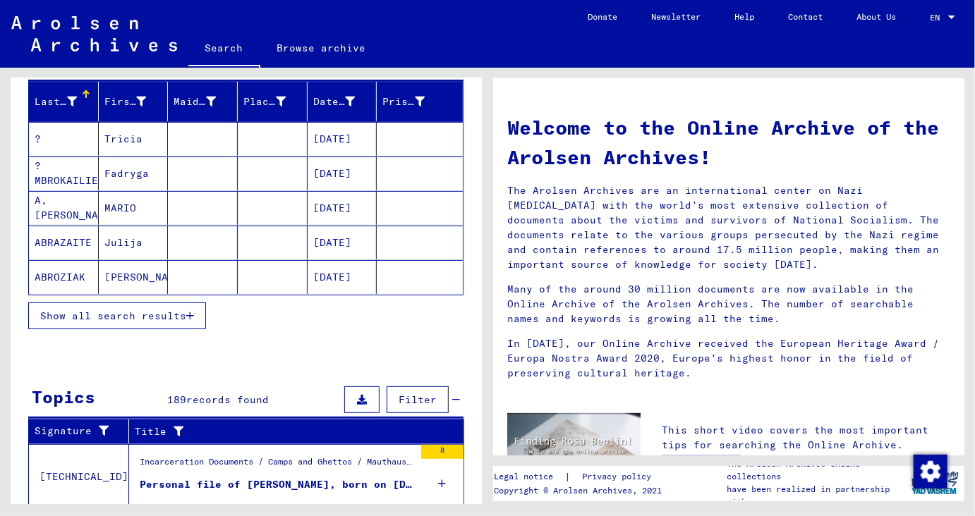
scroll to position [166, 0]
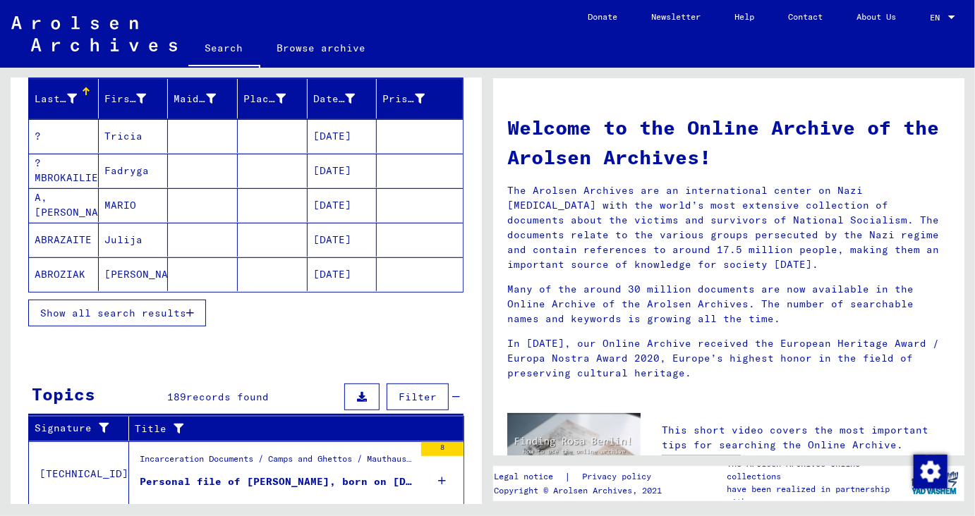
click at [188, 318] on button "Show all search results" at bounding box center [117, 313] width 178 height 27
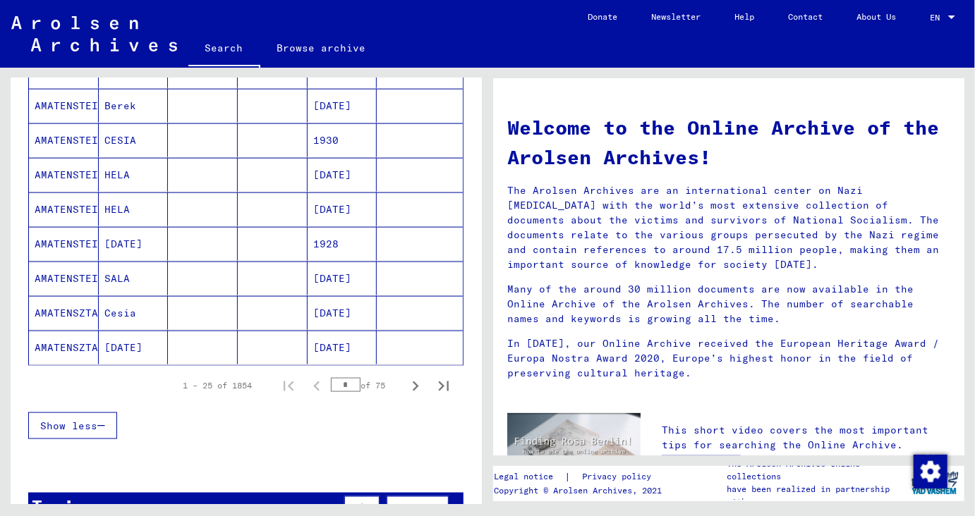
scroll to position [779, 0]
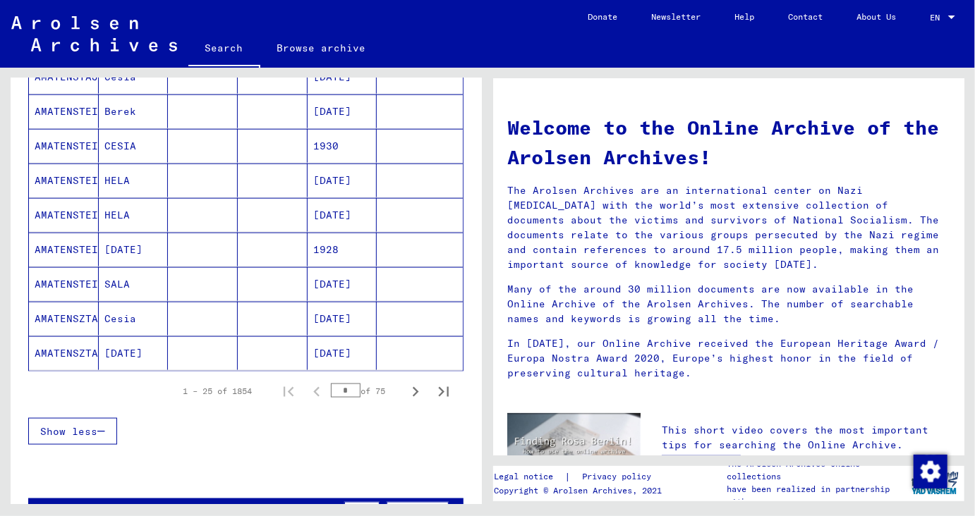
drag, startPoint x: 354, startPoint y: 384, endPoint x: 296, endPoint y: 393, distance: 59.2
click at [331, 393] on input "*" at bounding box center [346, 391] width 30 height 14
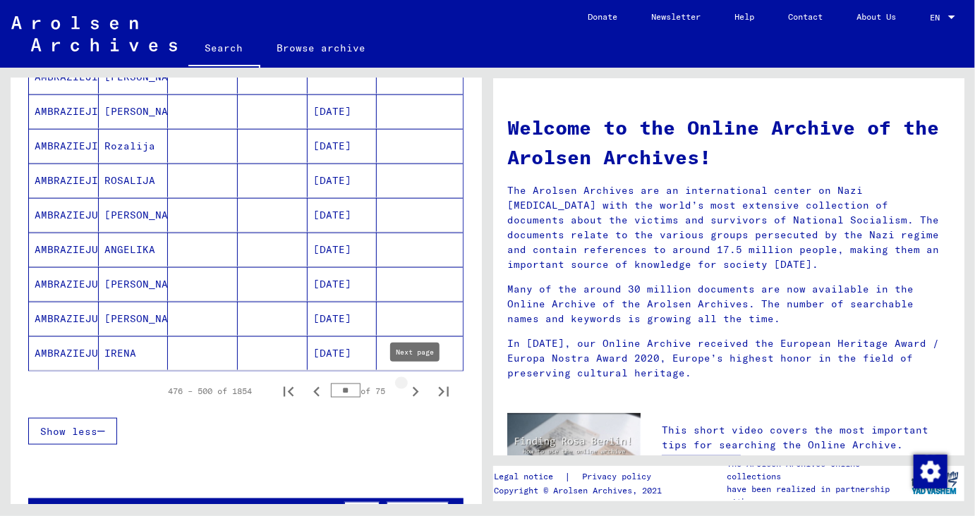
click at [413, 387] on icon "Next page" at bounding box center [416, 392] width 6 height 10
click at [417, 384] on icon "Next page" at bounding box center [416, 392] width 20 height 20
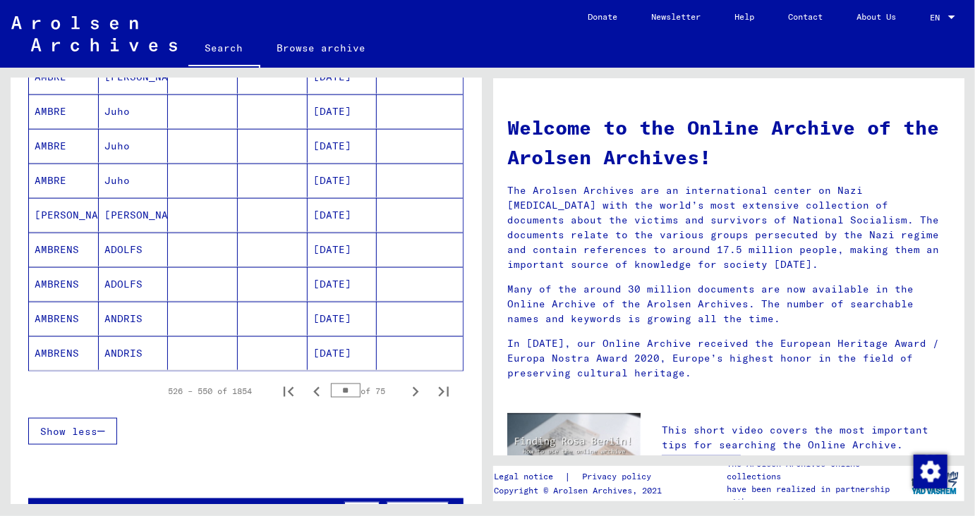
click at [417, 384] on icon "Next page" at bounding box center [416, 392] width 20 height 20
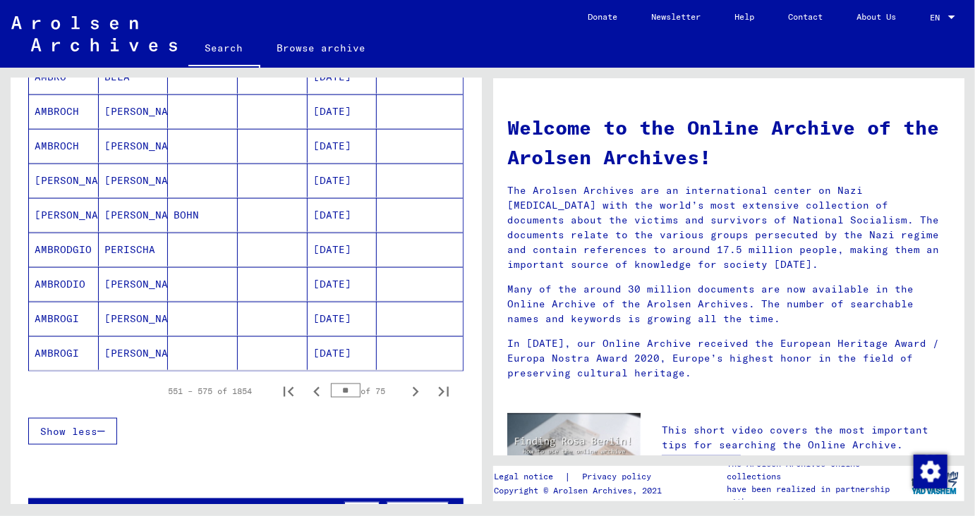
click at [417, 384] on icon "Next page" at bounding box center [416, 392] width 20 height 20
click at [420, 385] on icon "Next page" at bounding box center [416, 392] width 20 height 20
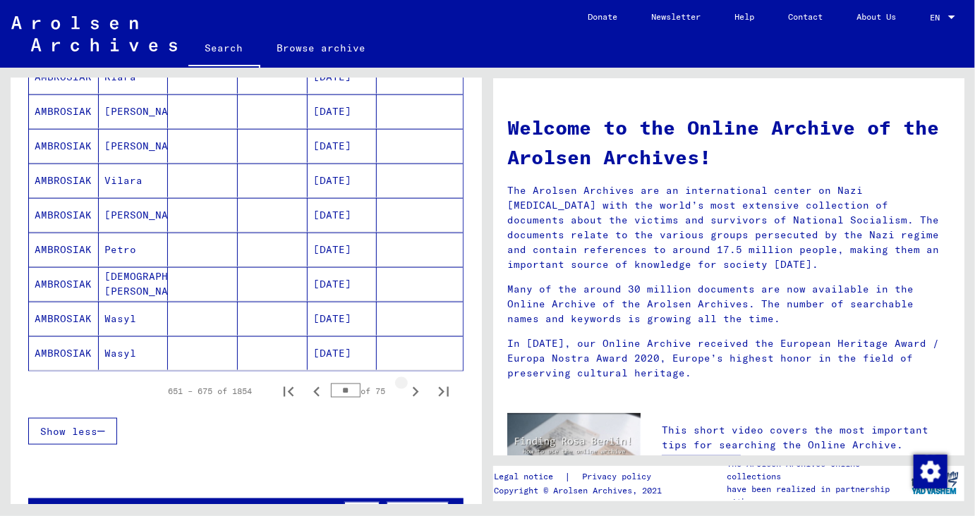
click at [420, 385] on icon "Next page" at bounding box center [416, 392] width 20 height 20
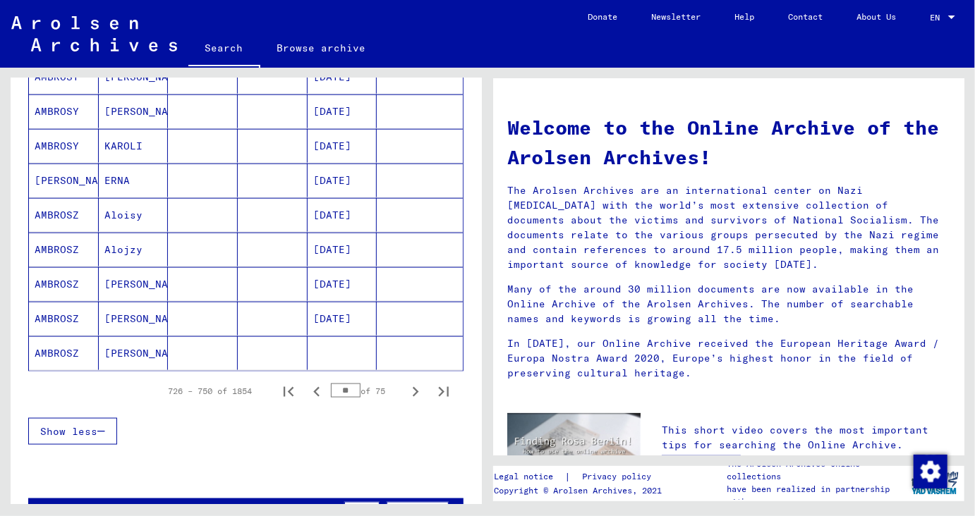
click at [420, 385] on icon "Next page" at bounding box center [416, 392] width 20 height 20
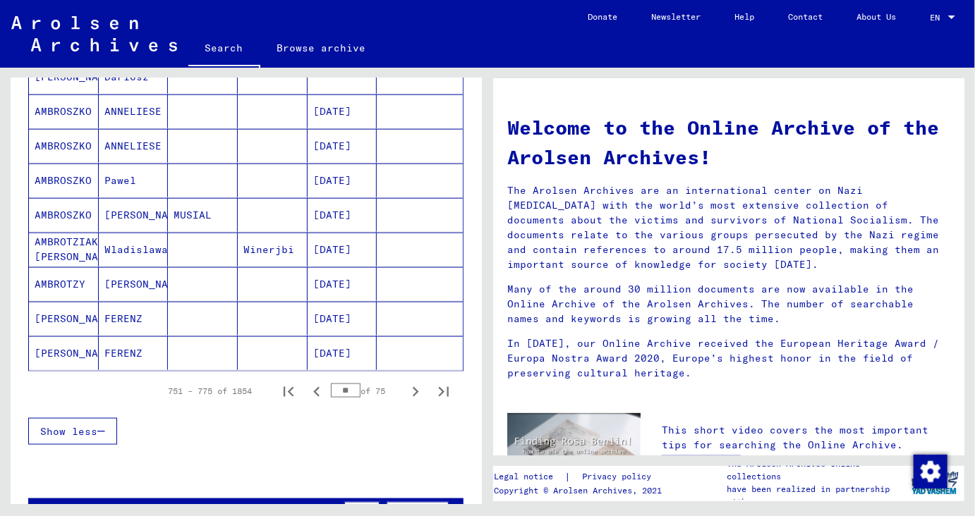
click at [427, 387] on button "Next page" at bounding box center [415, 391] width 28 height 28
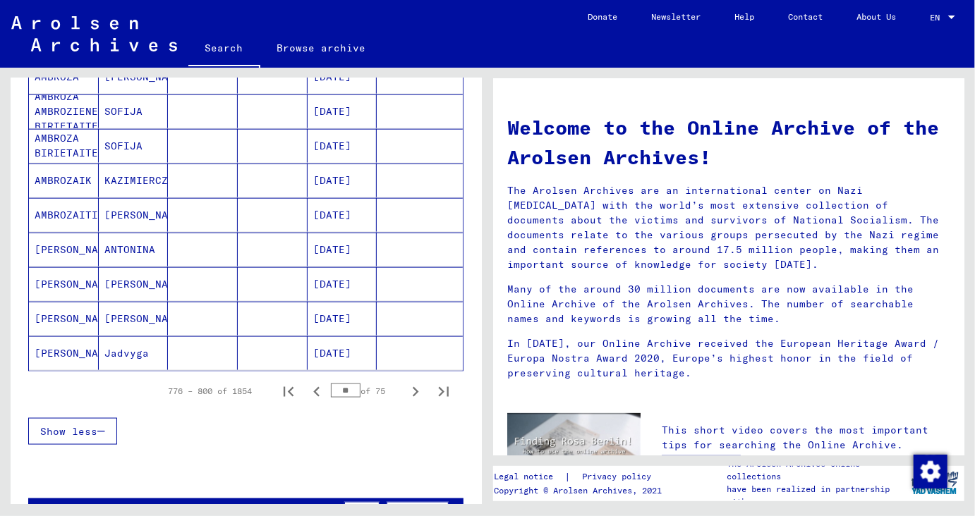
click at [427, 387] on button "Next page" at bounding box center [415, 391] width 28 height 28
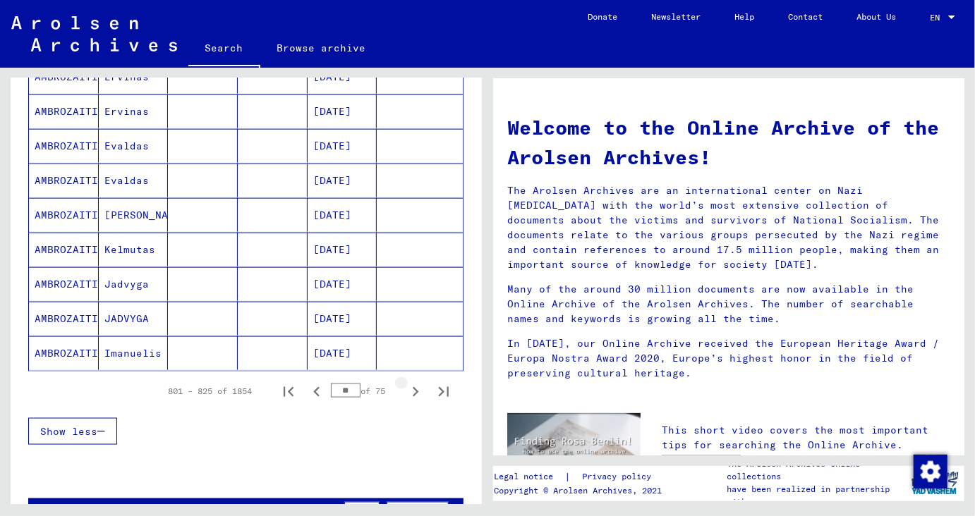
click at [427, 387] on button "Next page" at bounding box center [415, 391] width 28 height 28
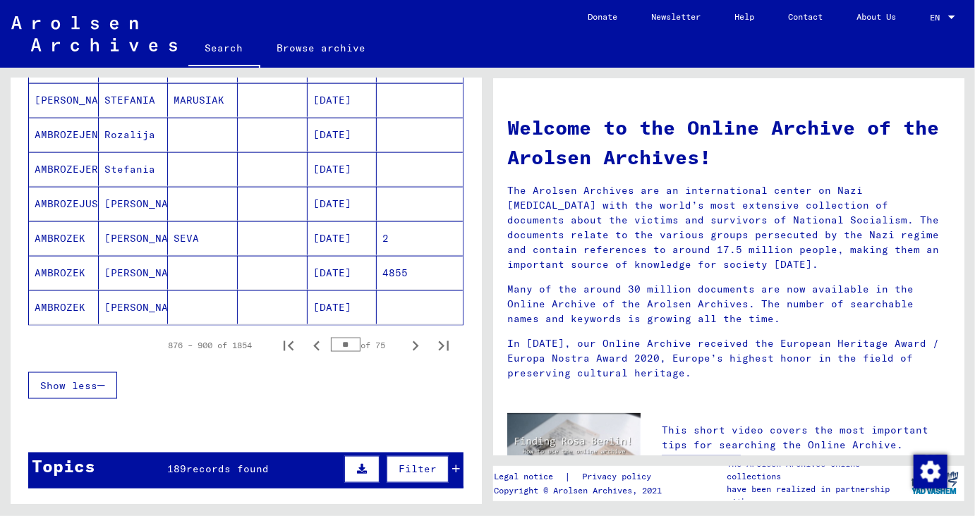
scroll to position [846, 0]
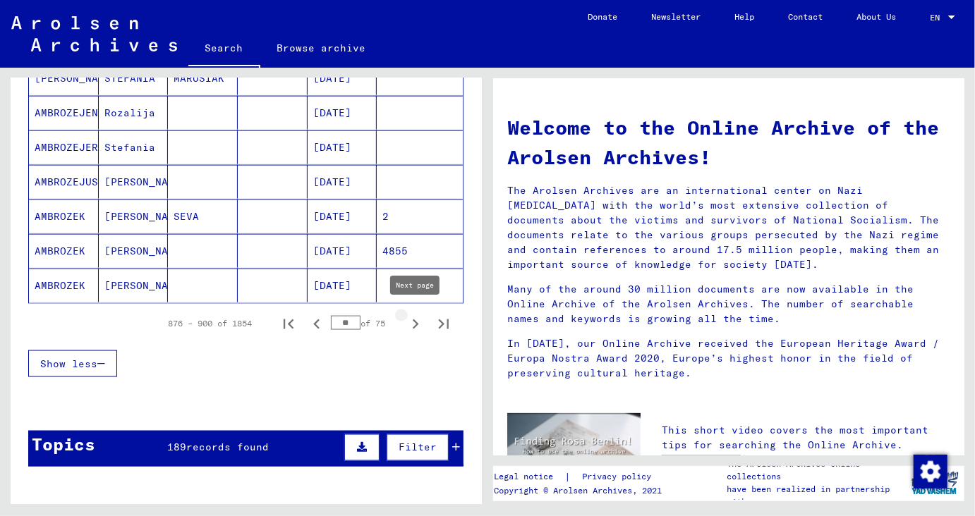
click at [412, 316] on icon "Next page" at bounding box center [416, 325] width 20 height 20
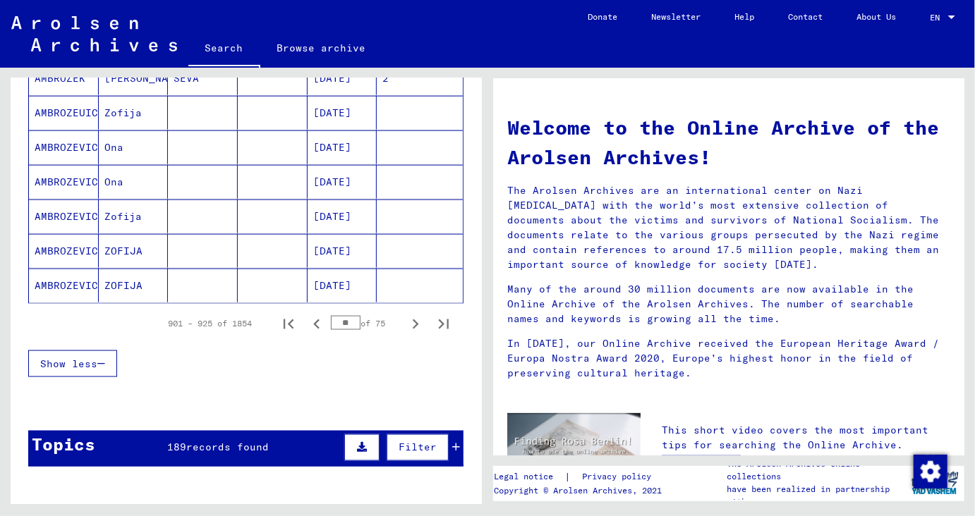
click at [412, 316] on icon "Next page" at bounding box center [416, 325] width 20 height 20
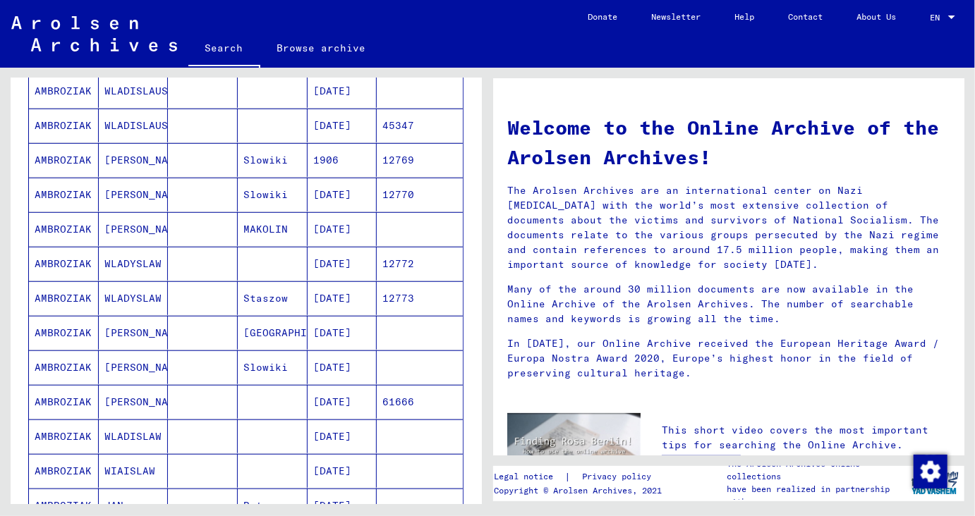
scroll to position [375, 0]
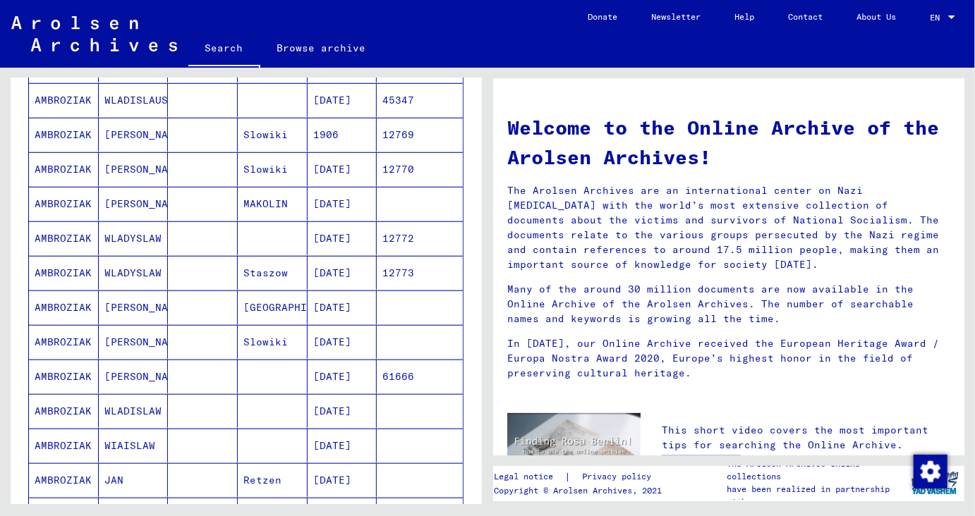
click at [75, 339] on mat-cell "AMBROZIAK" at bounding box center [64, 342] width 70 height 34
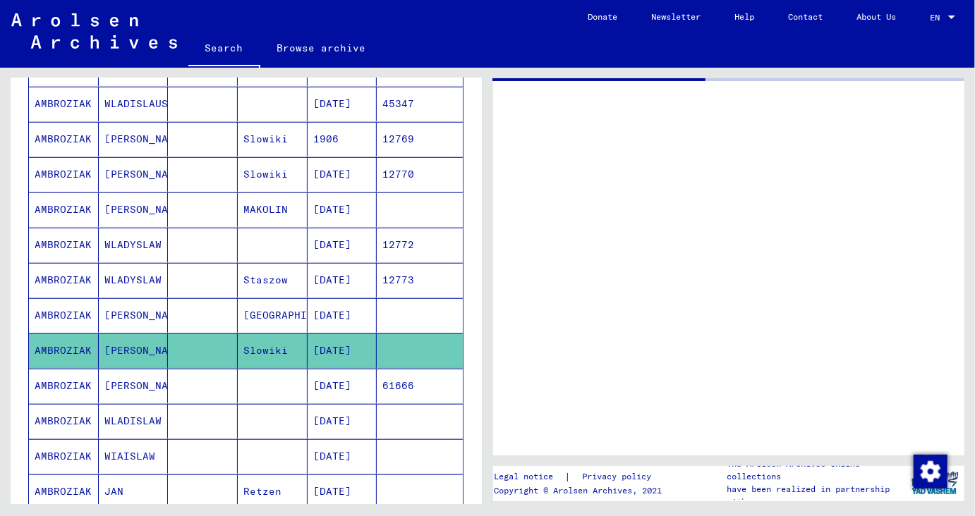
scroll to position [378, 0]
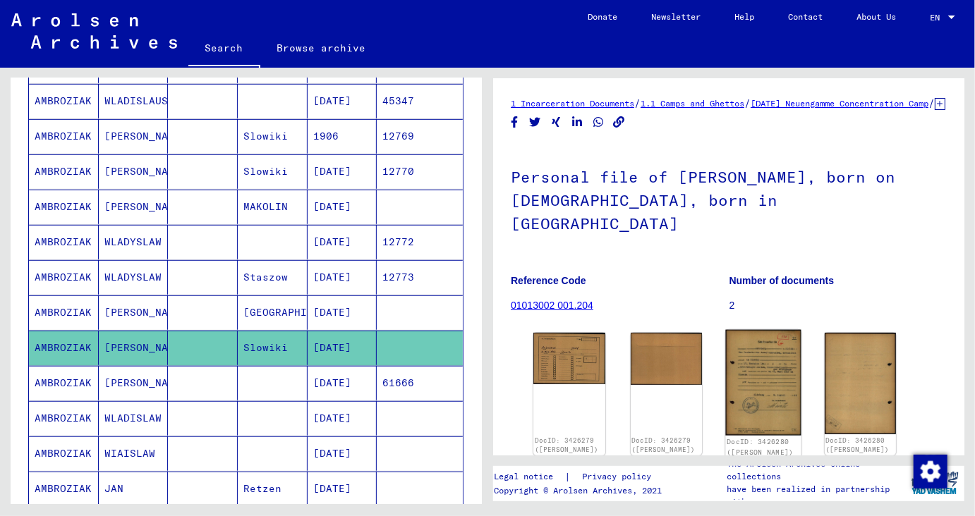
click at [775, 358] on img at bounding box center [762, 383] width 75 height 106
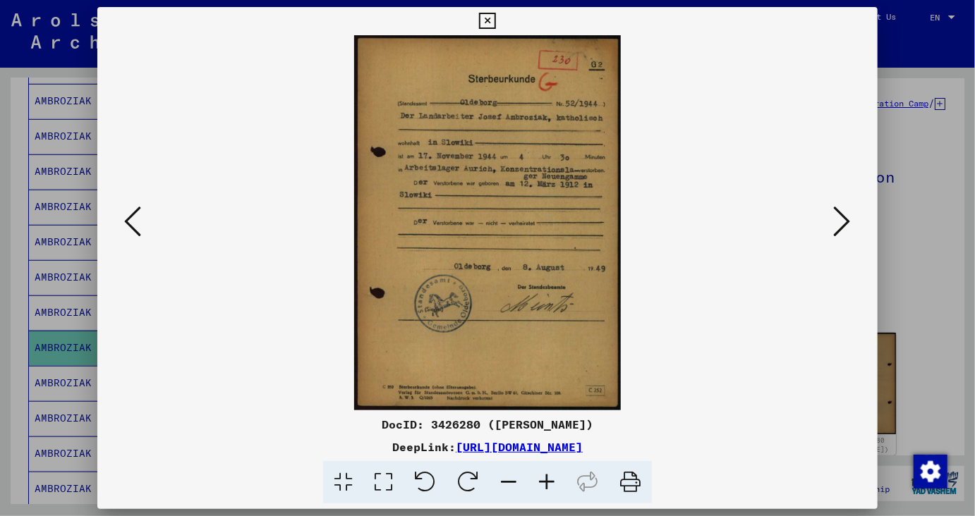
click at [495, 23] on icon at bounding box center [487, 21] width 16 height 17
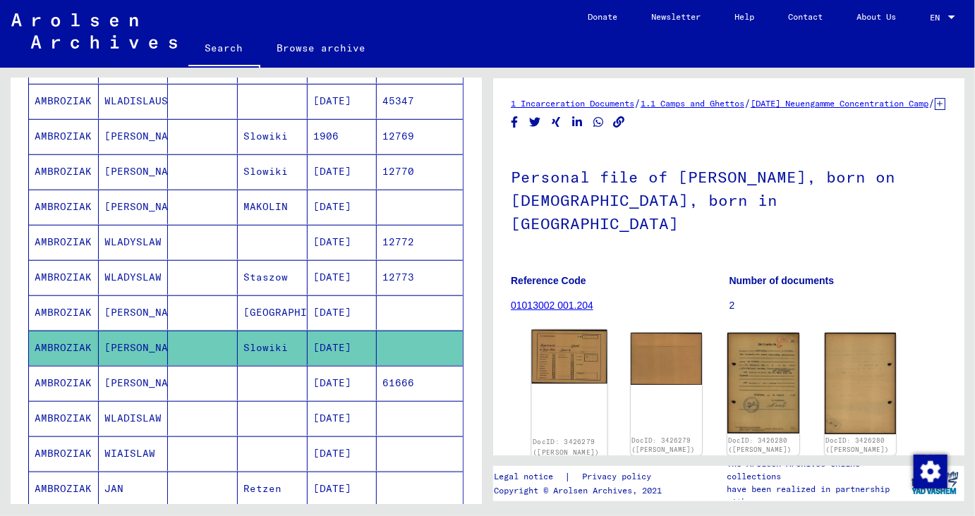
click at [599, 359] on img at bounding box center [568, 357] width 75 height 54
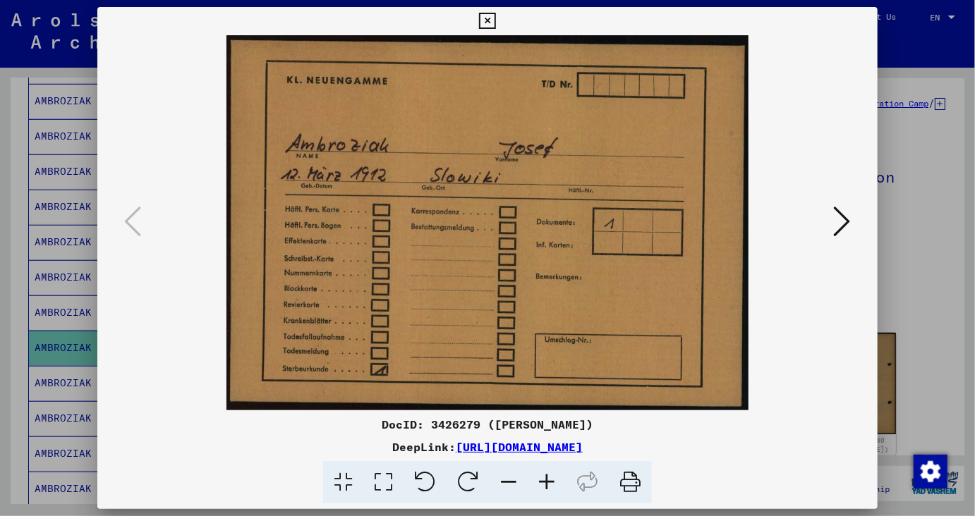
click at [495, 20] on icon at bounding box center [487, 21] width 16 height 17
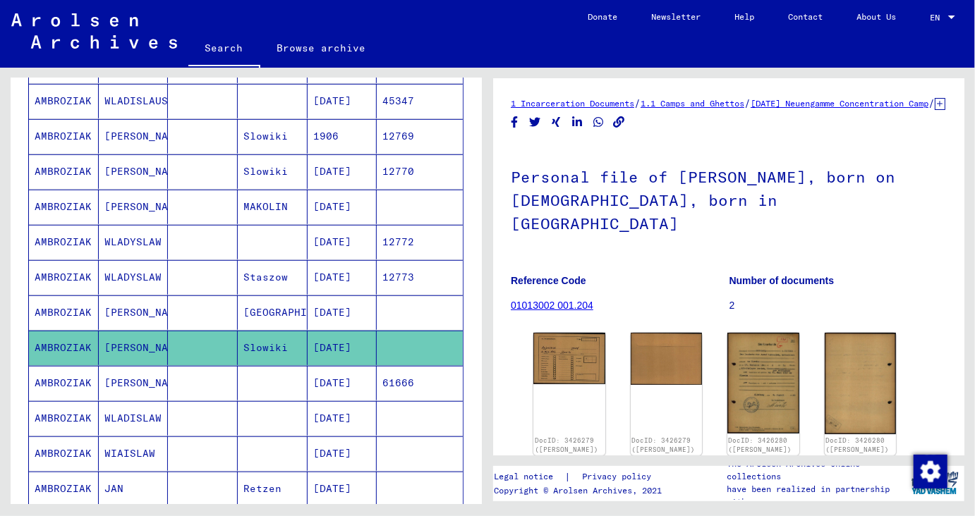
click at [277, 169] on mat-cell "Slowiki" at bounding box center [273, 171] width 70 height 35
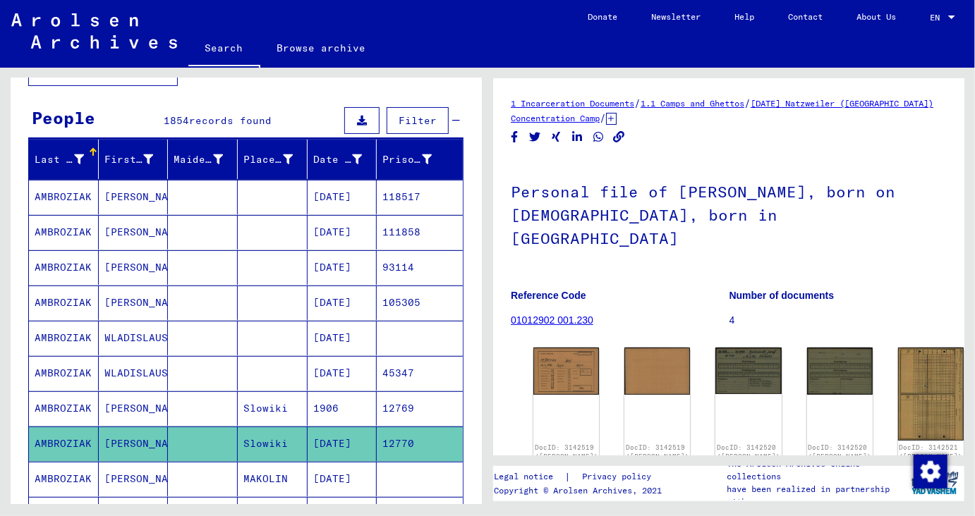
scroll to position [135, 0]
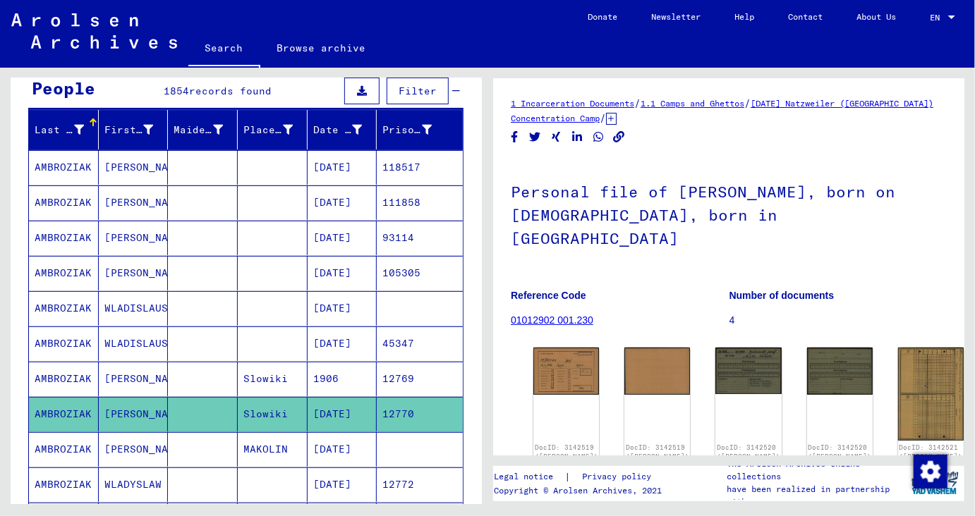
click at [114, 162] on mat-cell "[PERSON_NAME]" at bounding box center [134, 167] width 70 height 35
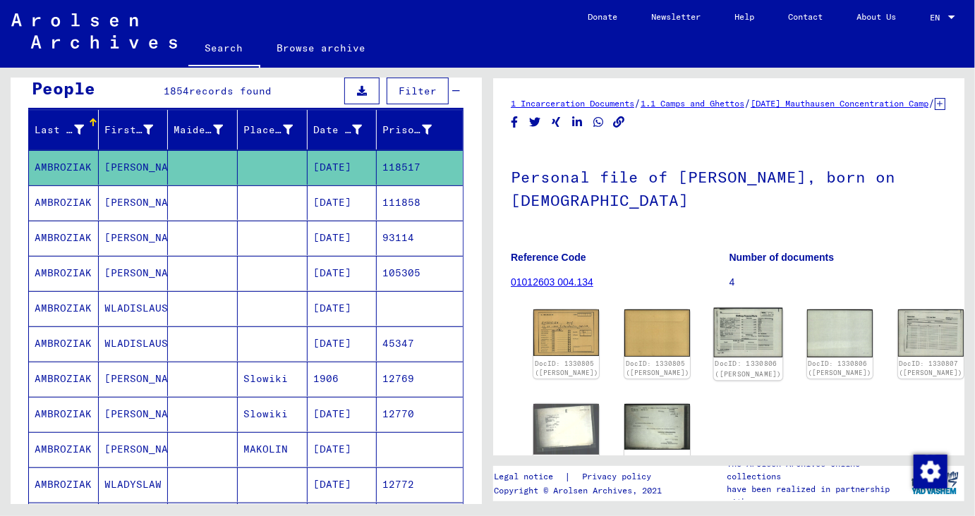
click at [714, 339] on img at bounding box center [748, 332] width 69 height 49
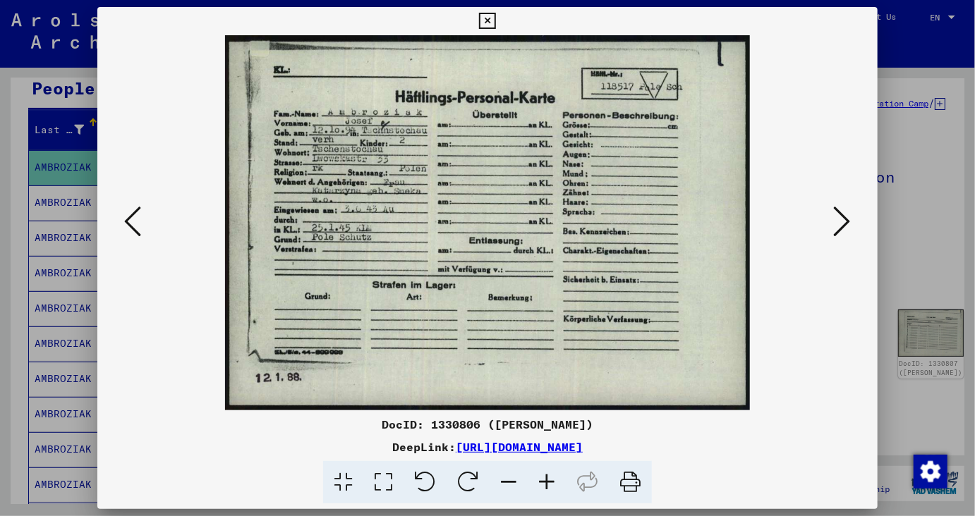
click at [495, 19] on icon at bounding box center [487, 21] width 16 height 17
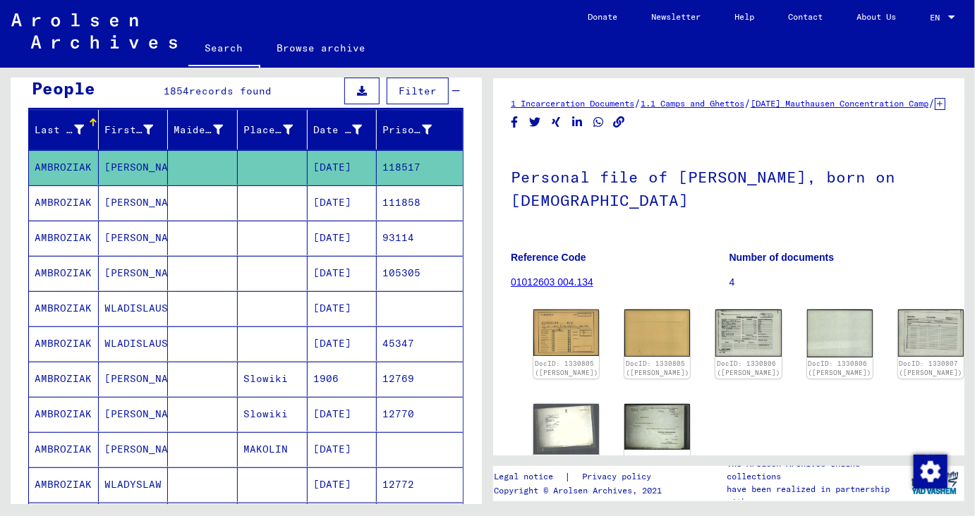
click at [583, 329] on div "DocID: 1330805 ([PERSON_NAME]) DocID: 1330805 ([PERSON_NAME]) DocID: 1330806 ([…" at bounding box center [729, 393] width 402 height 178
click at [549, 343] on img at bounding box center [566, 332] width 69 height 49
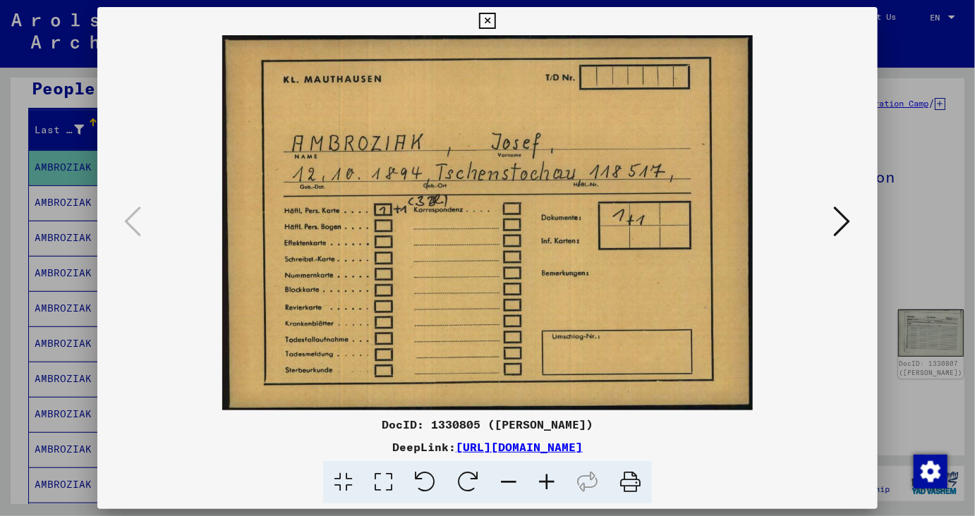
click at [495, 21] on icon at bounding box center [487, 21] width 16 height 17
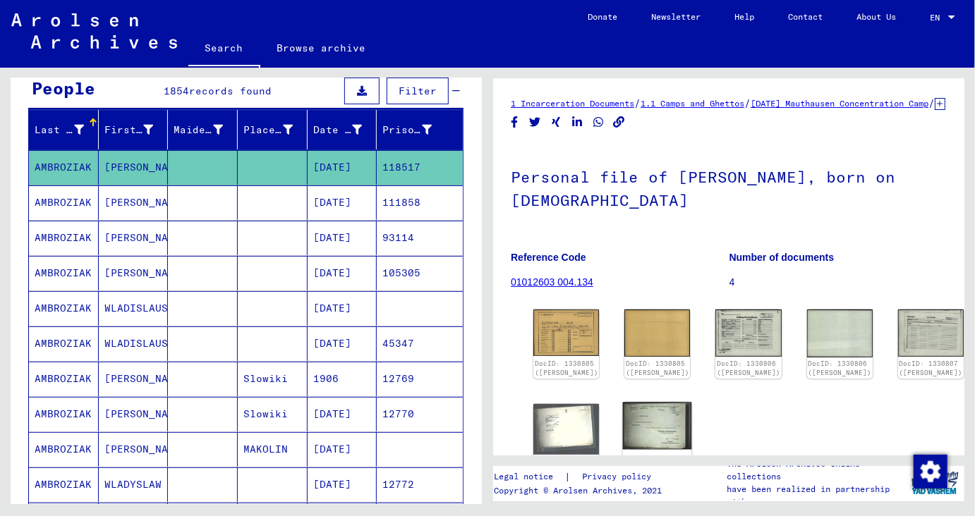
click at [623, 427] on img at bounding box center [657, 427] width 69 height 48
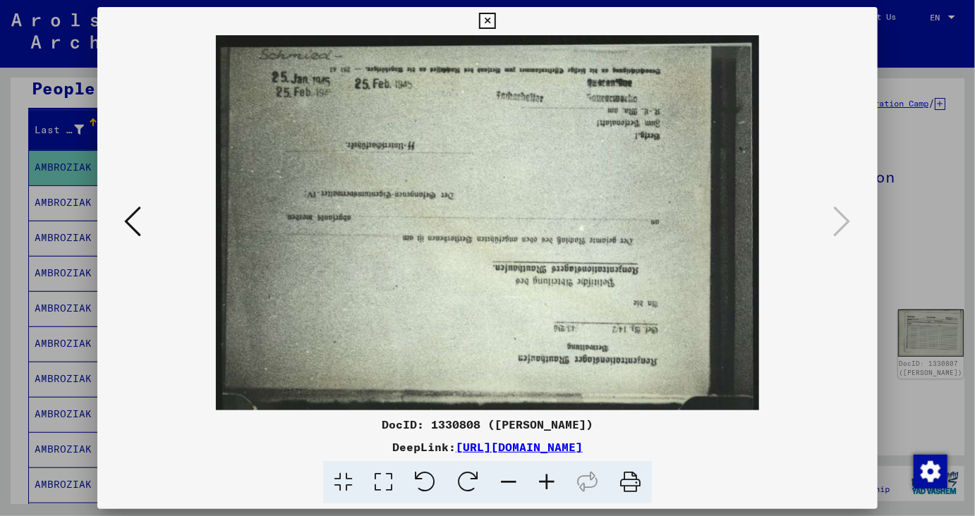
click at [495, 17] on icon at bounding box center [487, 21] width 16 height 17
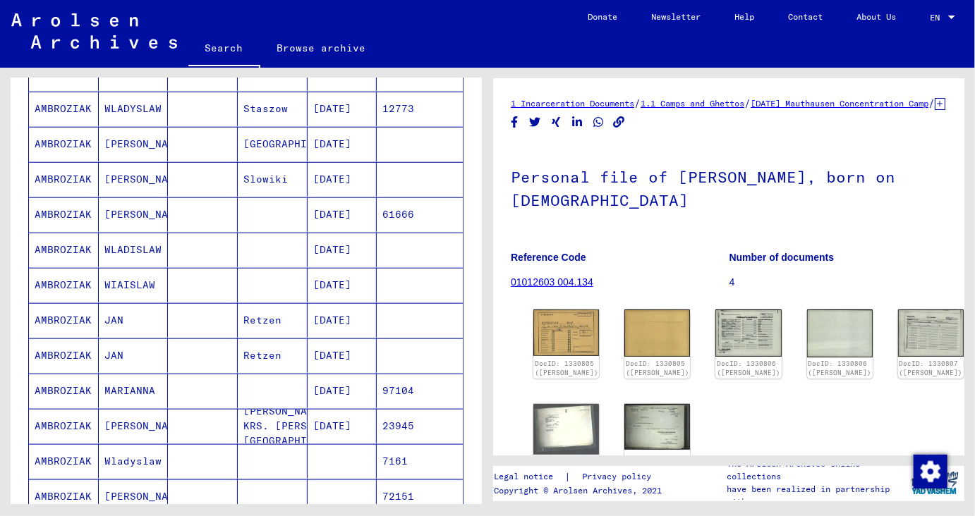
scroll to position [711, 0]
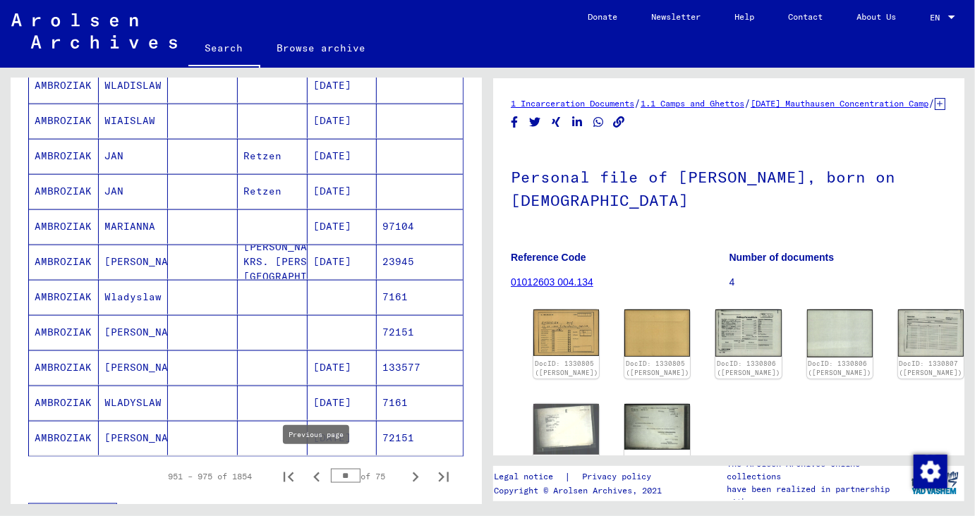
click at [317, 473] on icon "Previous page" at bounding box center [316, 478] width 6 height 10
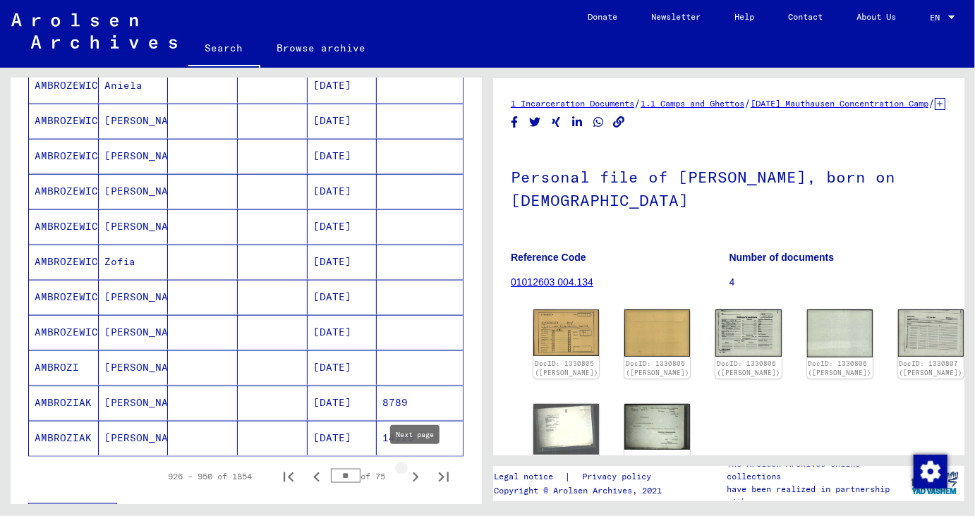
click at [413, 468] on icon "Next page" at bounding box center [416, 478] width 20 height 20
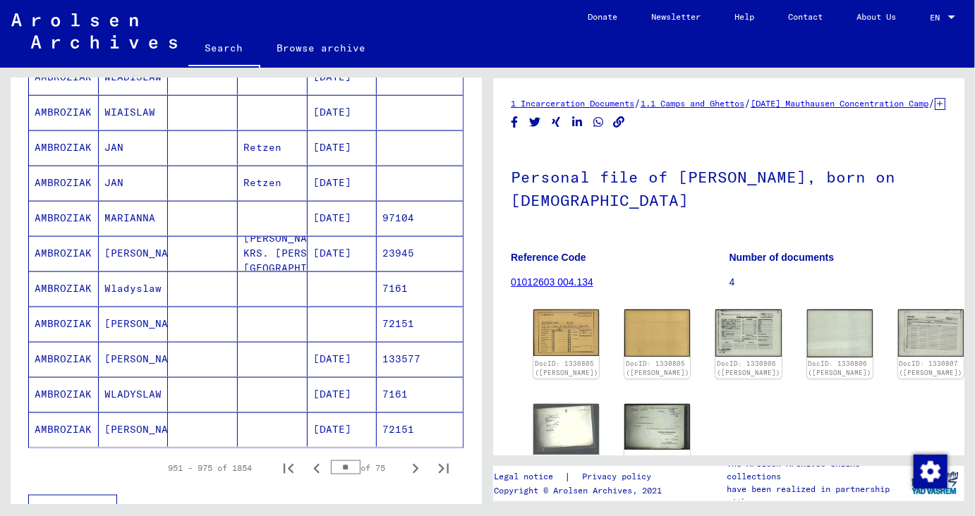
scroll to position [725, 0]
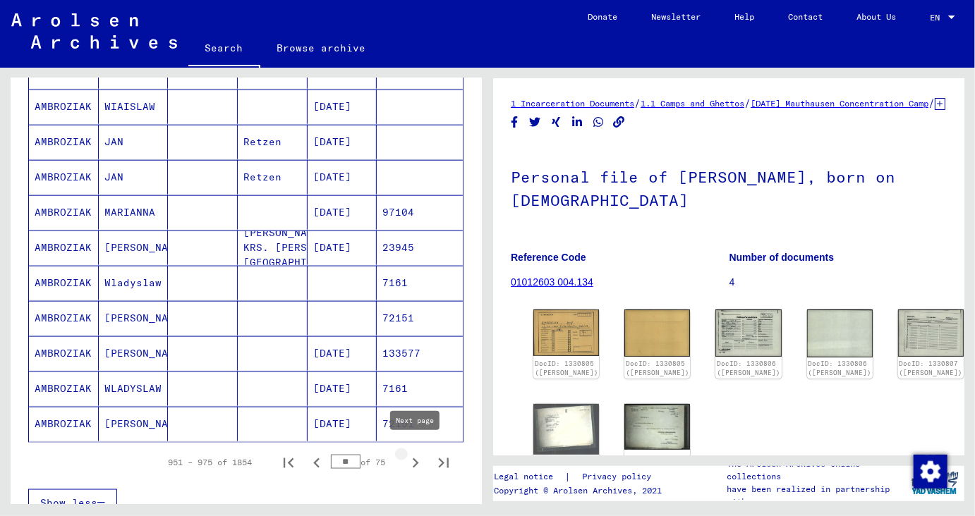
click at [418, 454] on icon "Next page" at bounding box center [416, 464] width 20 height 20
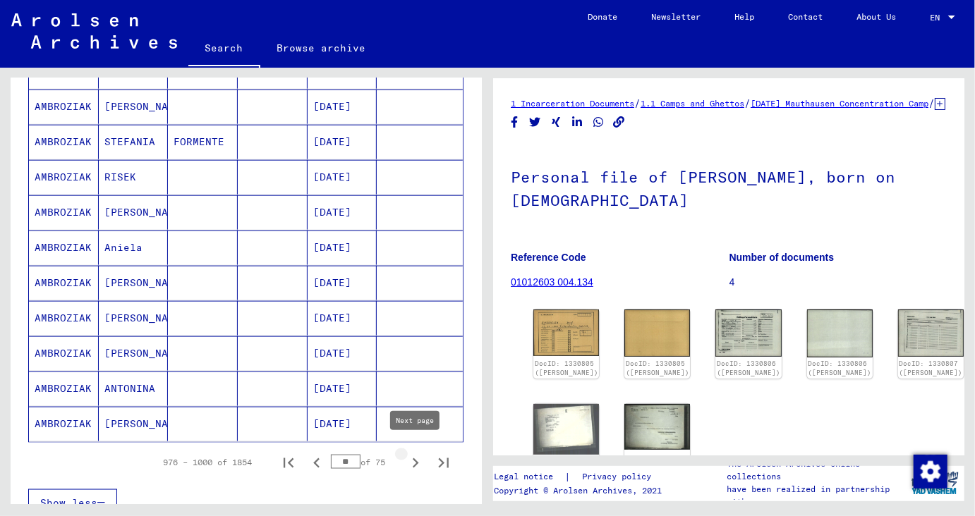
click at [415, 458] on icon "Next page" at bounding box center [416, 463] width 6 height 10
click at [120, 345] on mat-cell "[PERSON_NAME]" at bounding box center [134, 353] width 70 height 35
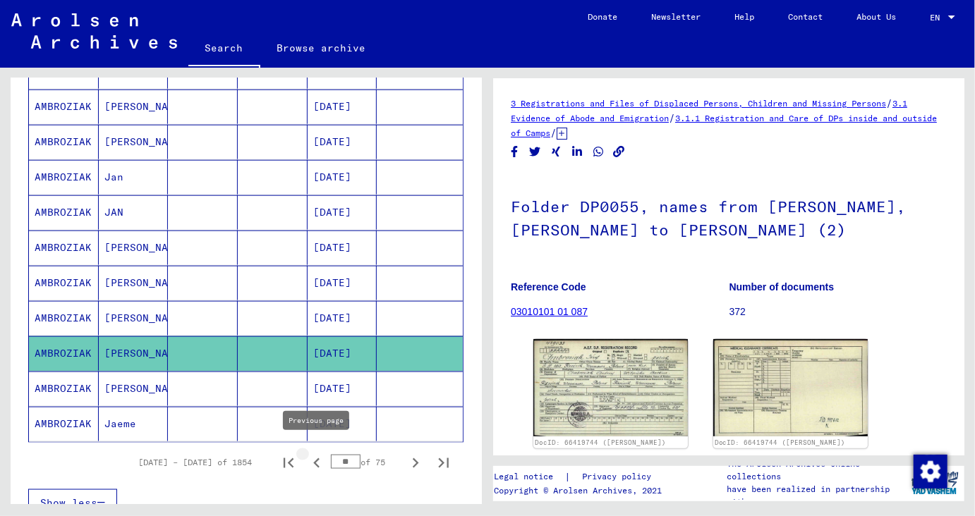
click at [322, 456] on icon "Previous page" at bounding box center [317, 464] width 20 height 20
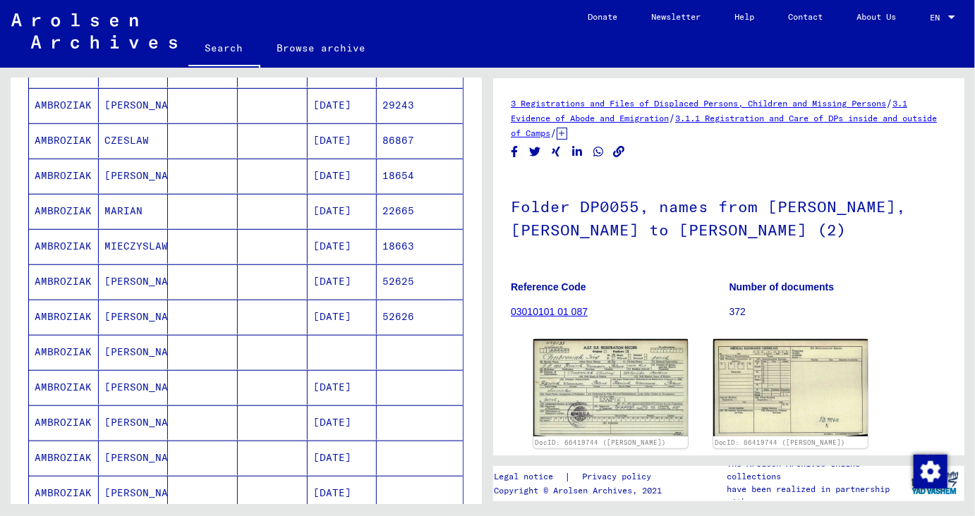
scroll to position [725, 0]
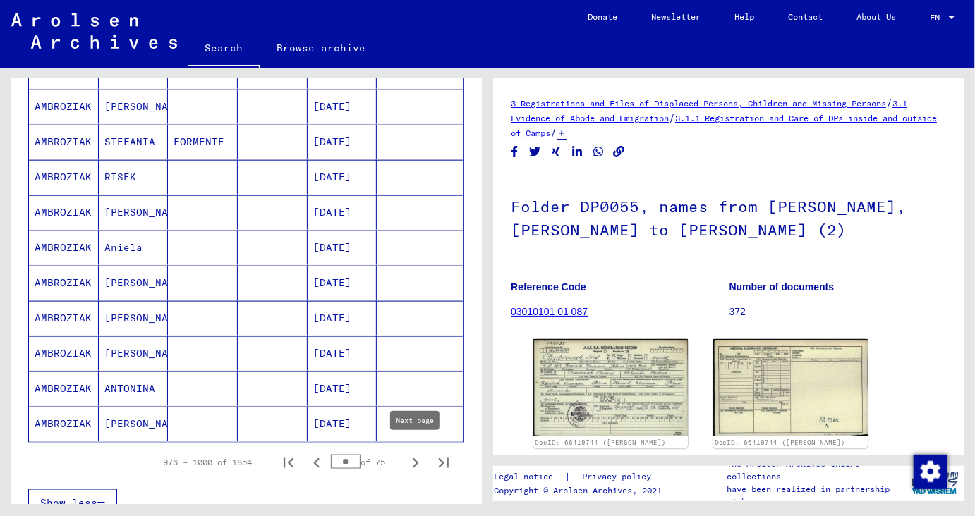
click at [419, 454] on icon "Next page" at bounding box center [416, 464] width 20 height 20
type input "**"
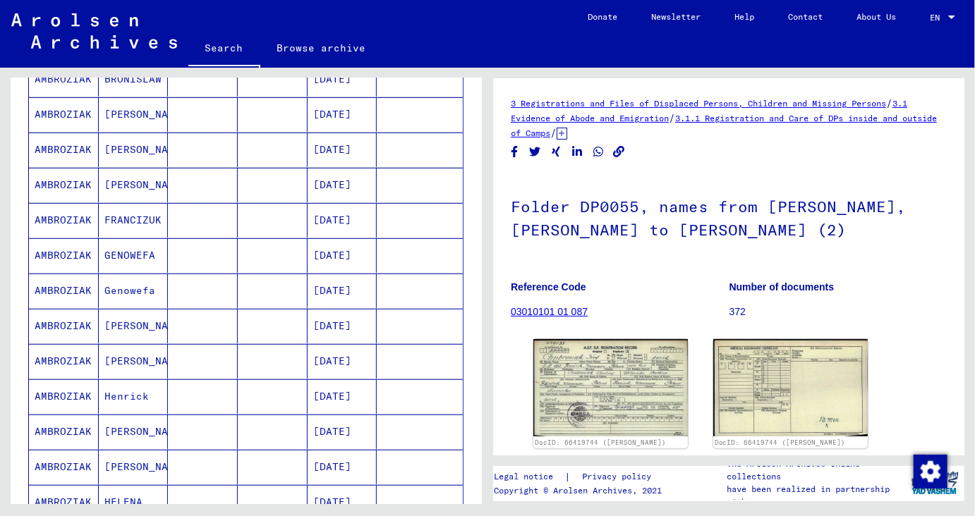
scroll to position [251, 0]
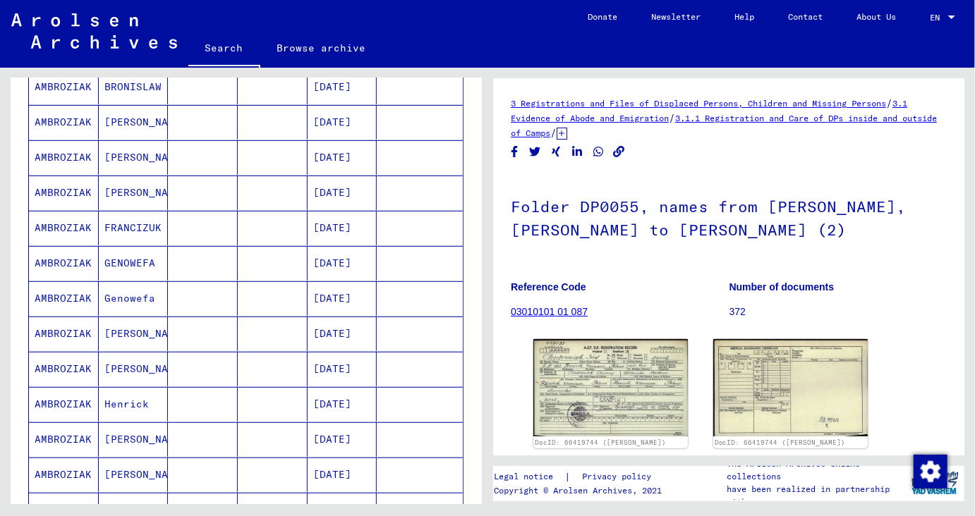
click at [128, 255] on mat-cell "GENOWEFA" at bounding box center [134, 263] width 70 height 35
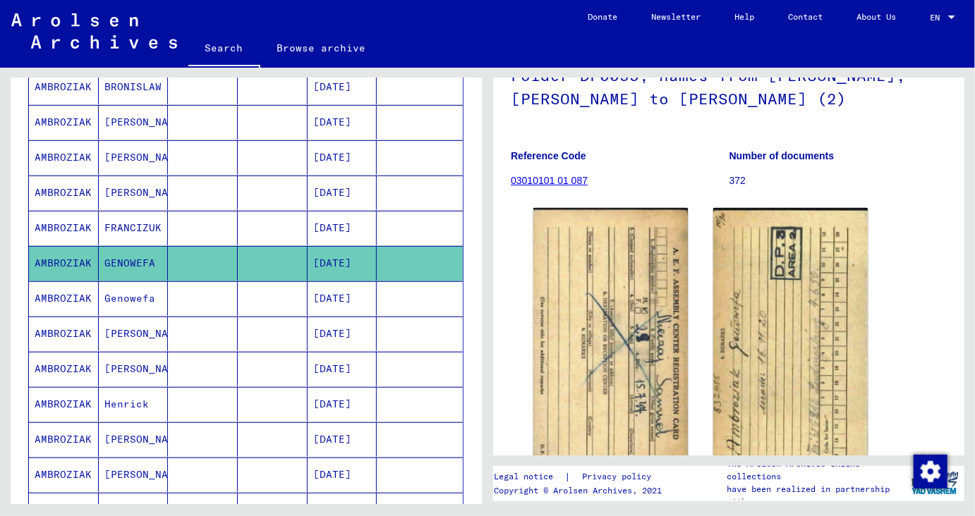
scroll to position [254, 0]
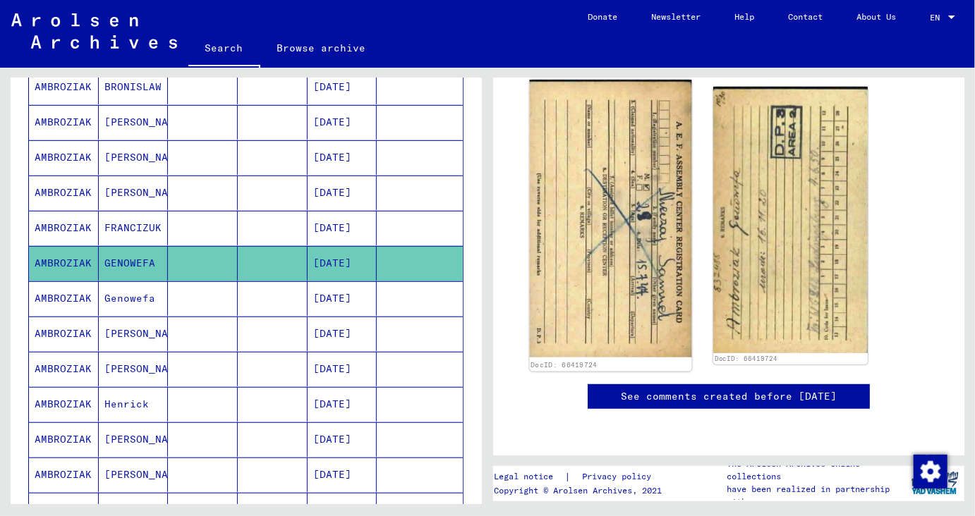
click at [657, 248] on img at bounding box center [611, 219] width 162 height 278
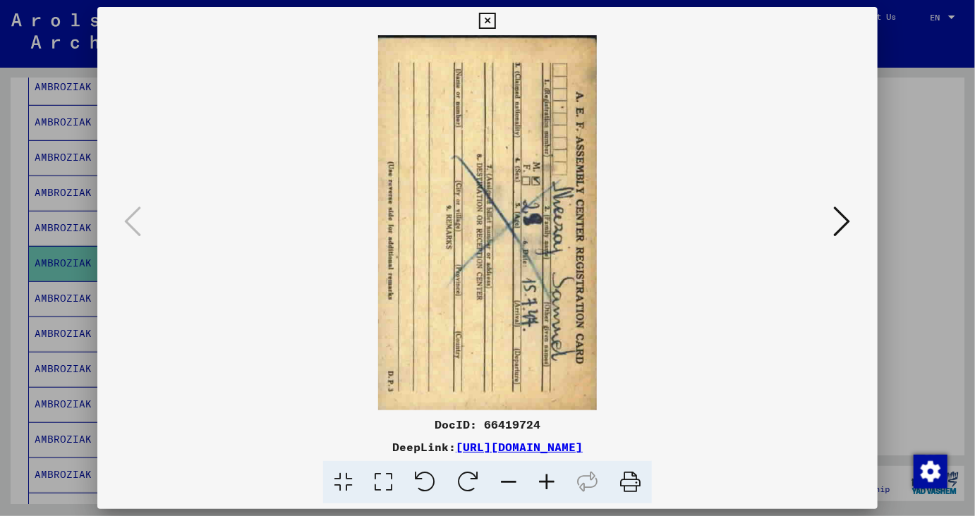
click at [495, 14] on icon at bounding box center [487, 21] width 16 height 17
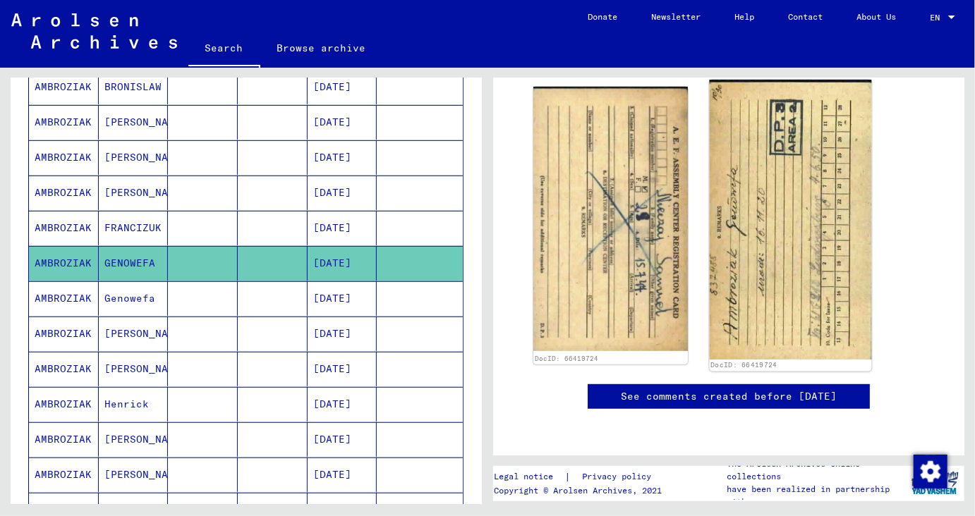
click at [782, 209] on img at bounding box center [791, 219] width 162 height 279
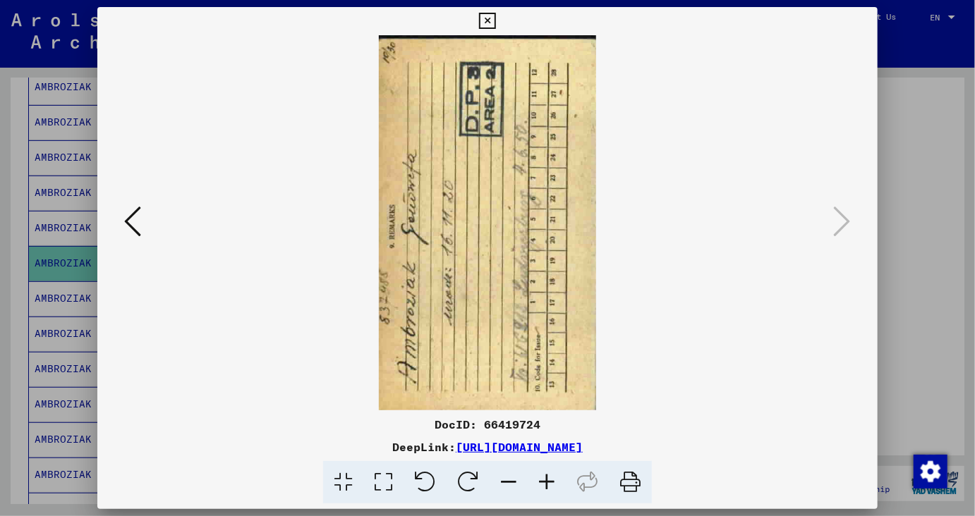
click at [495, 23] on icon at bounding box center [487, 21] width 16 height 17
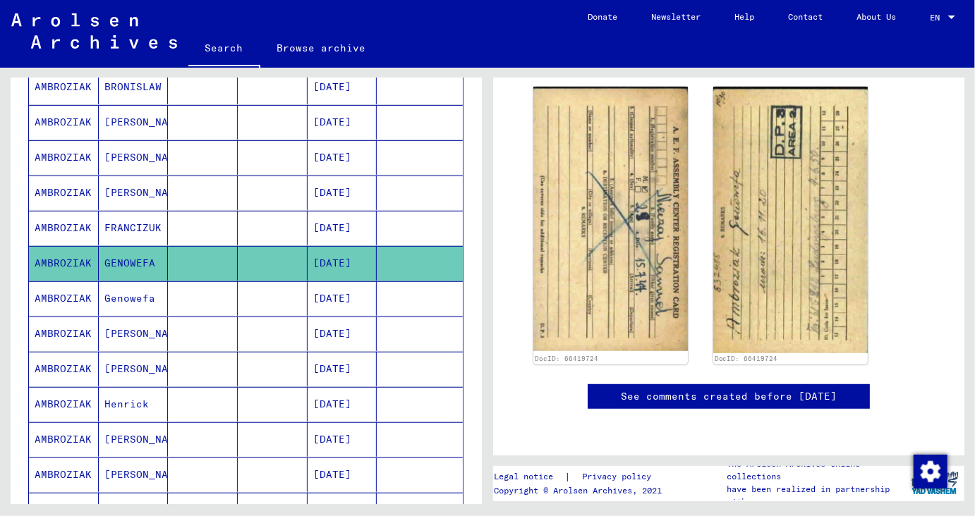
click at [126, 291] on mat-cell "Genowefa" at bounding box center [134, 298] width 70 height 35
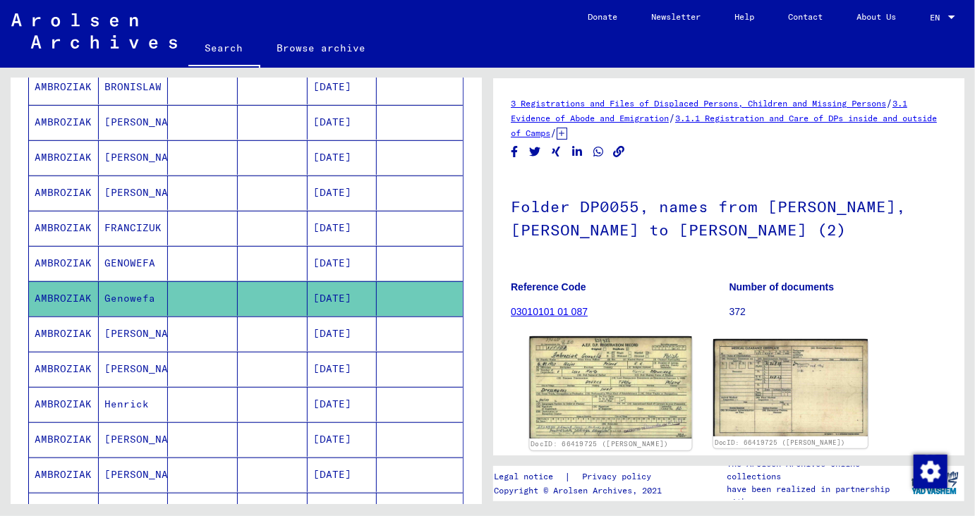
click at [632, 374] on img at bounding box center [611, 387] width 162 height 102
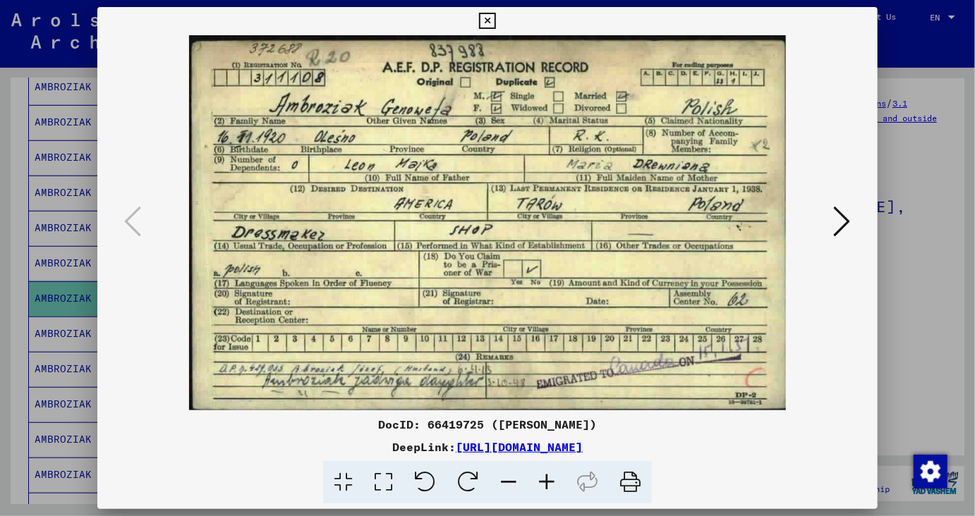
click at [495, 20] on icon at bounding box center [487, 21] width 16 height 17
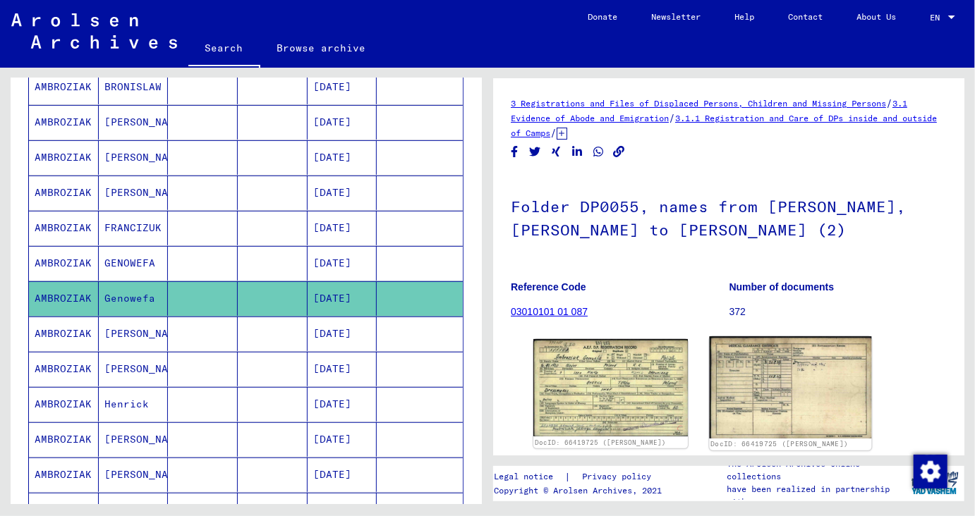
click at [794, 414] on img at bounding box center [791, 387] width 162 height 102
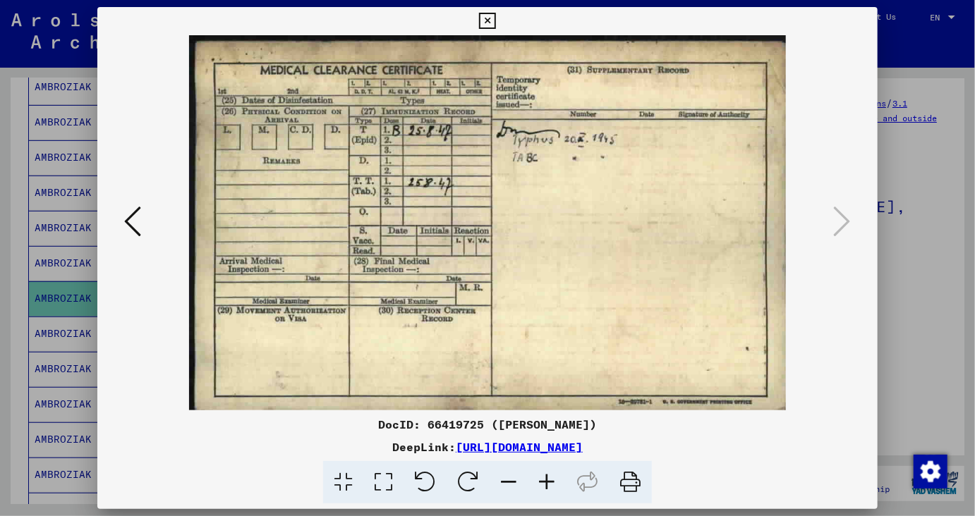
click at [495, 18] on icon at bounding box center [487, 21] width 16 height 17
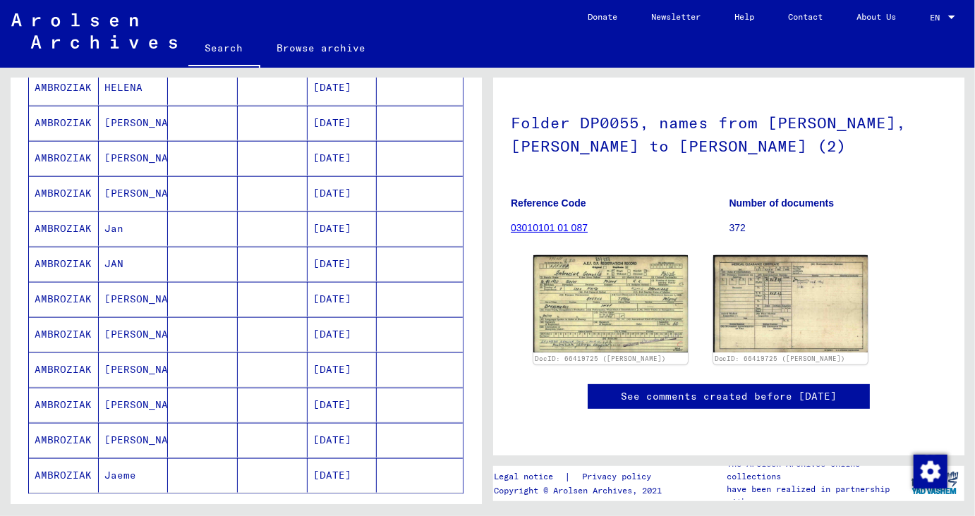
scroll to position [251, 0]
